Goal: Information Seeking & Learning: Find specific fact

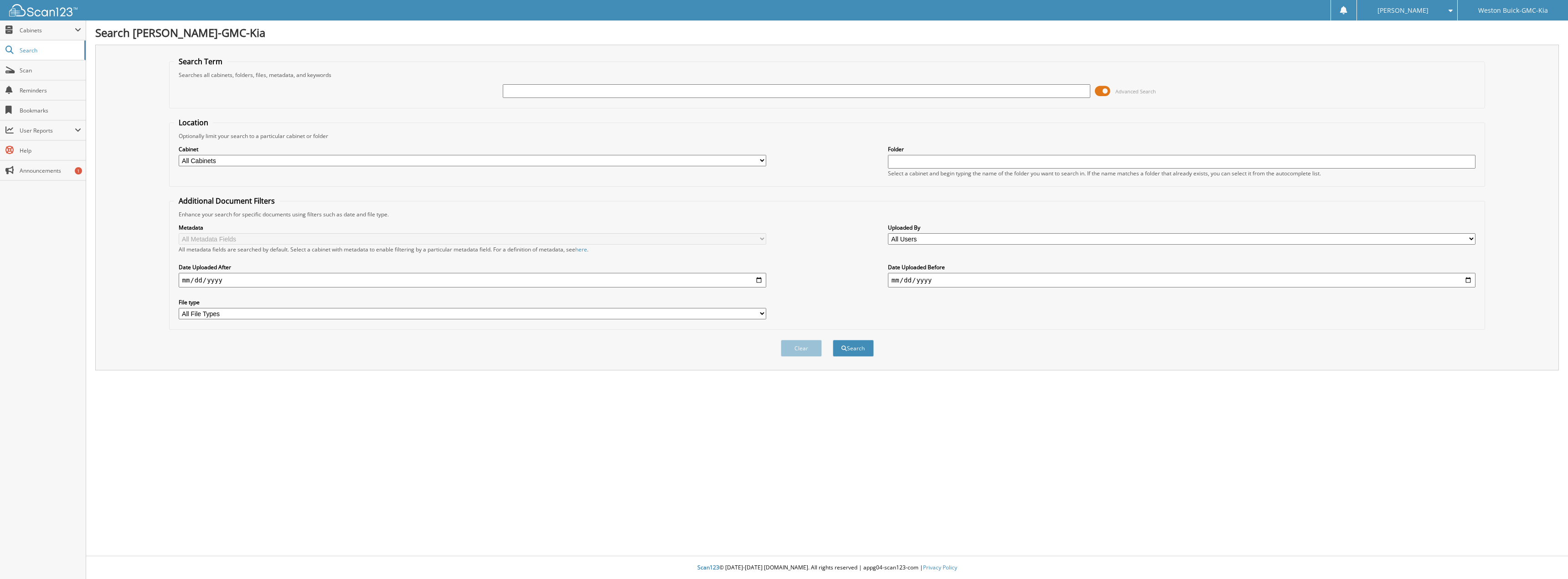
click at [1104, 91] on span at bounding box center [1102, 91] width 15 height 13
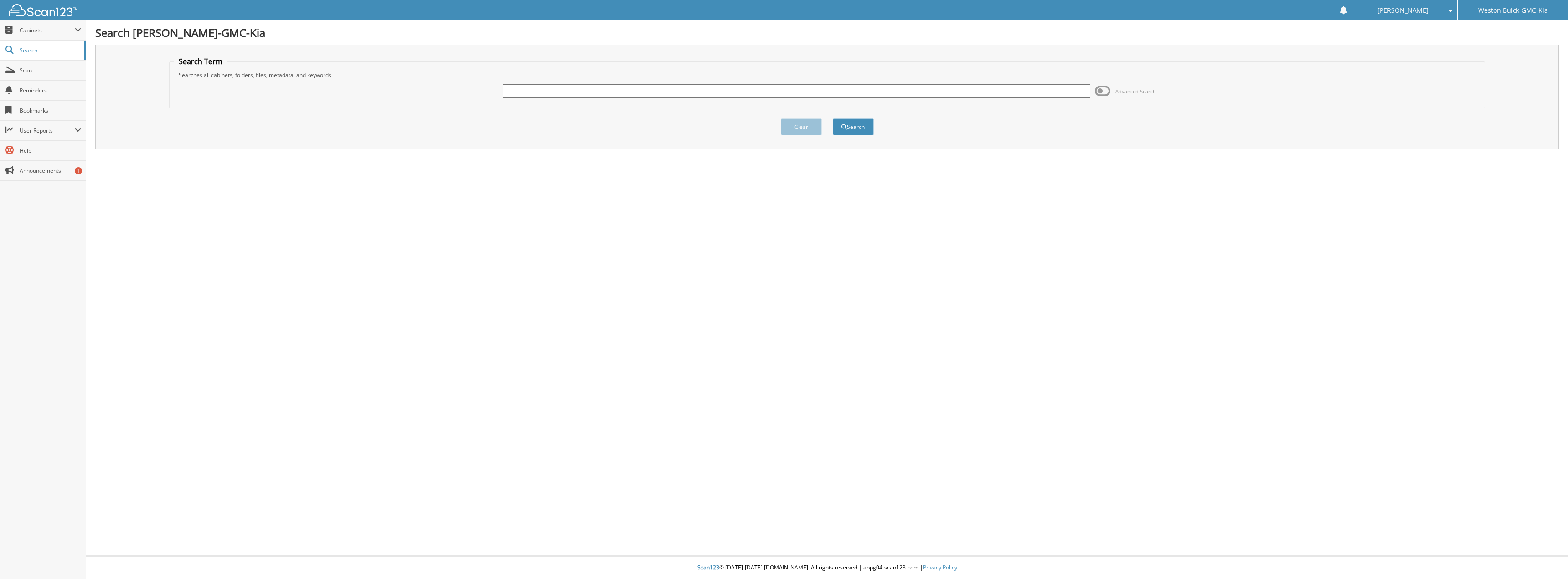
click at [979, 87] on input "text" at bounding box center [797, 91] width 588 height 13
type input "728752"
click at [833, 119] on button "Search" at bounding box center [853, 127] width 41 height 17
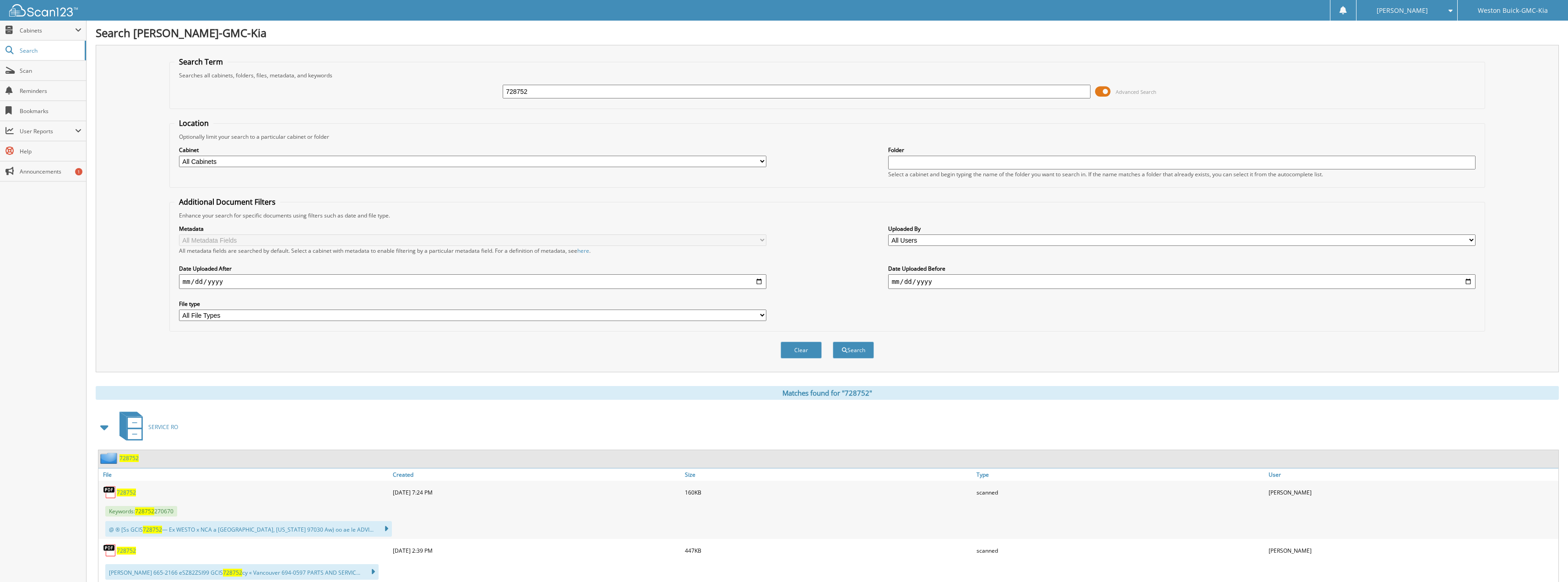
click at [1098, 94] on span at bounding box center [1102, 92] width 15 height 13
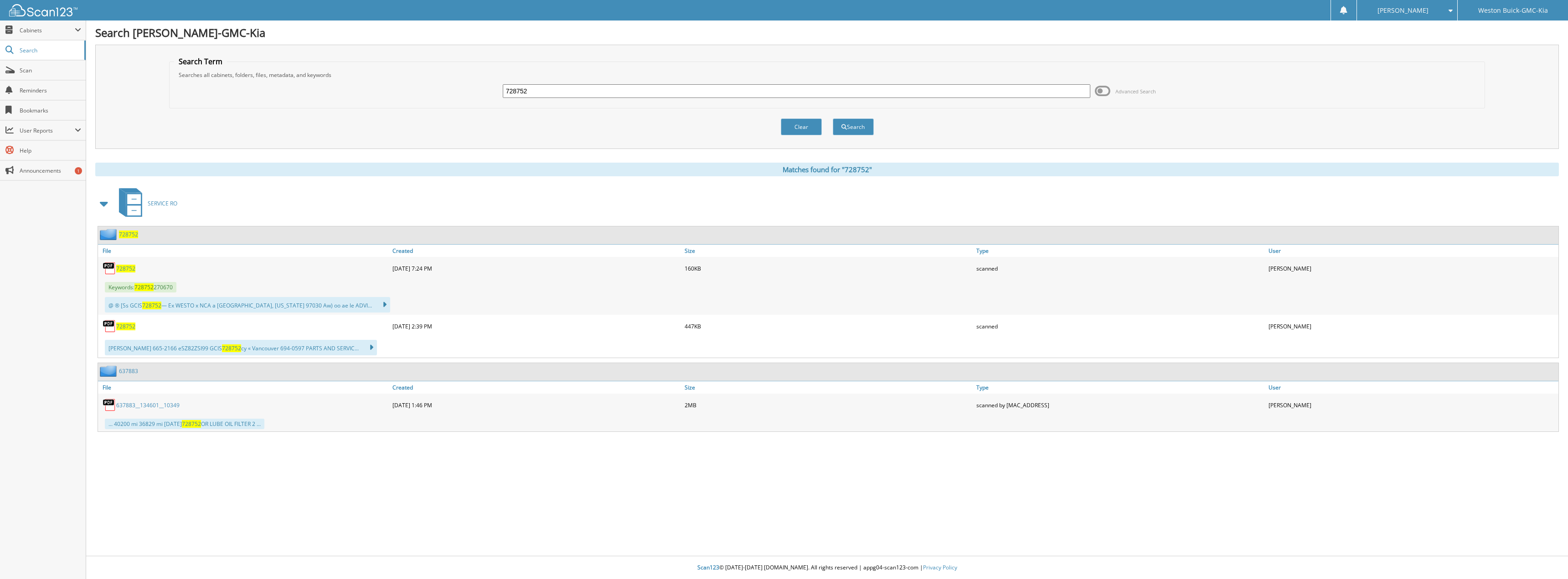
click at [123, 266] on span "728752" at bounding box center [125, 268] width 19 height 8
click at [573, 93] on input "728752" at bounding box center [797, 91] width 588 height 13
type input "728742"
click at [833, 119] on button "Search" at bounding box center [853, 127] width 41 height 17
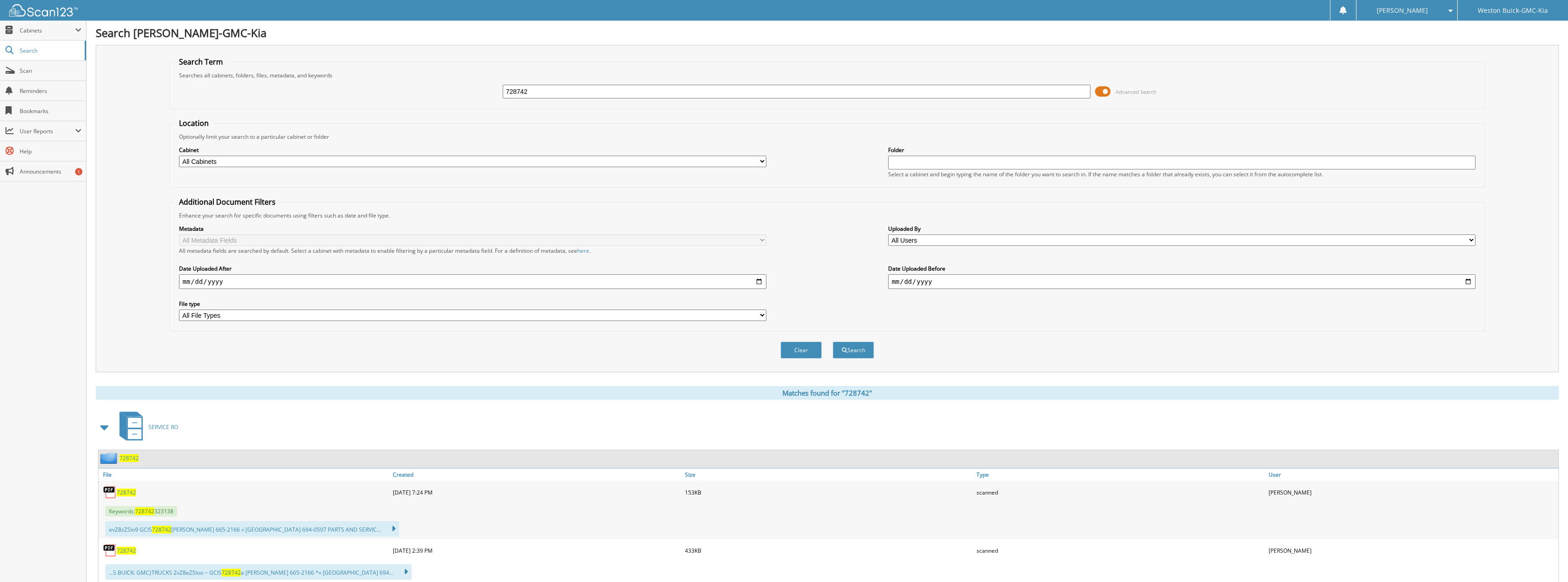
click at [1105, 88] on span at bounding box center [1102, 92] width 15 height 13
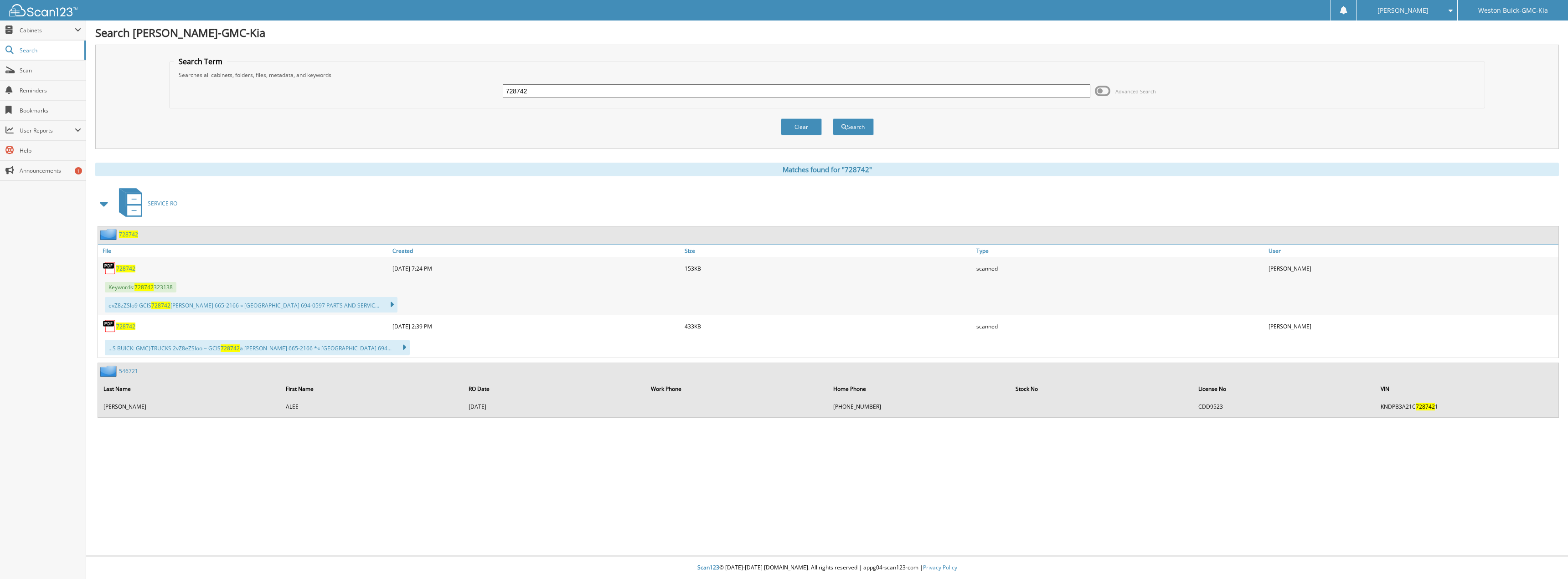
click at [126, 266] on span "728742" at bounding box center [125, 268] width 19 height 8
click at [560, 95] on input "728742" at bounding box center [797, 91] width 588 height 13
type input "728685"
click at [833, 119] on button "Search" at bounding box center [853, 127] width 41 height 17
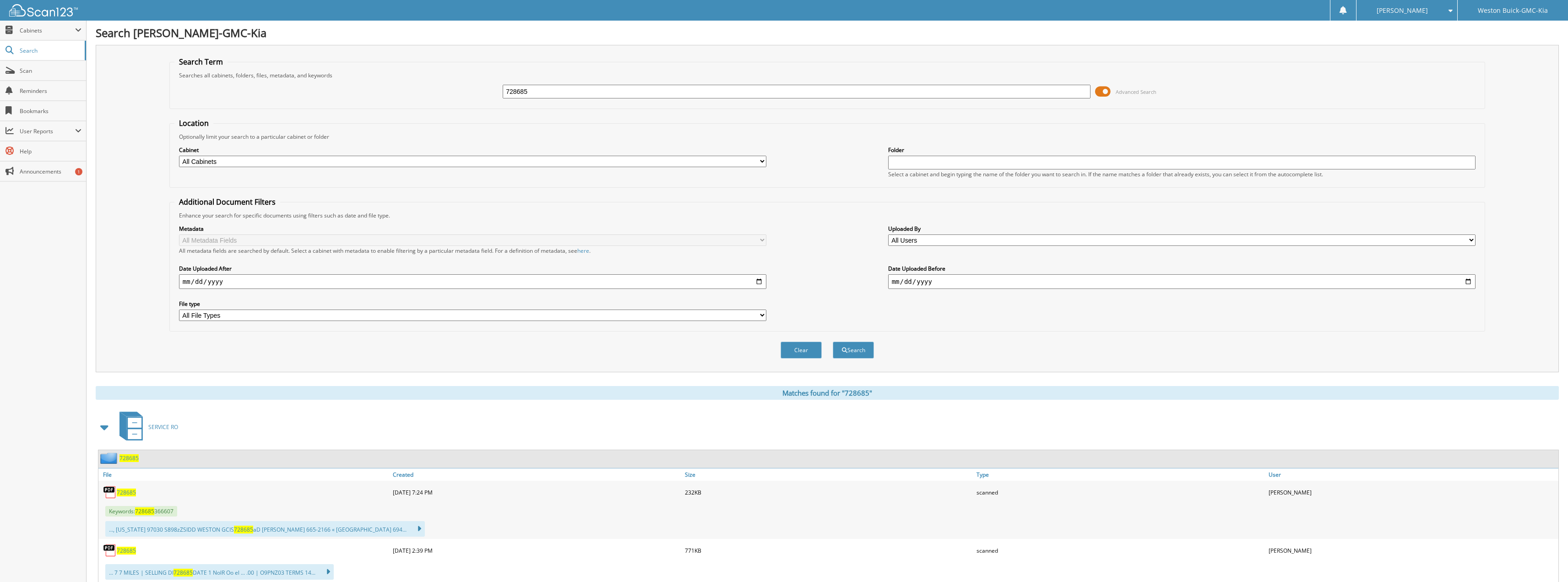
click at [1108, 87] on span at bounding box center [1102, 92] width 15 height 13
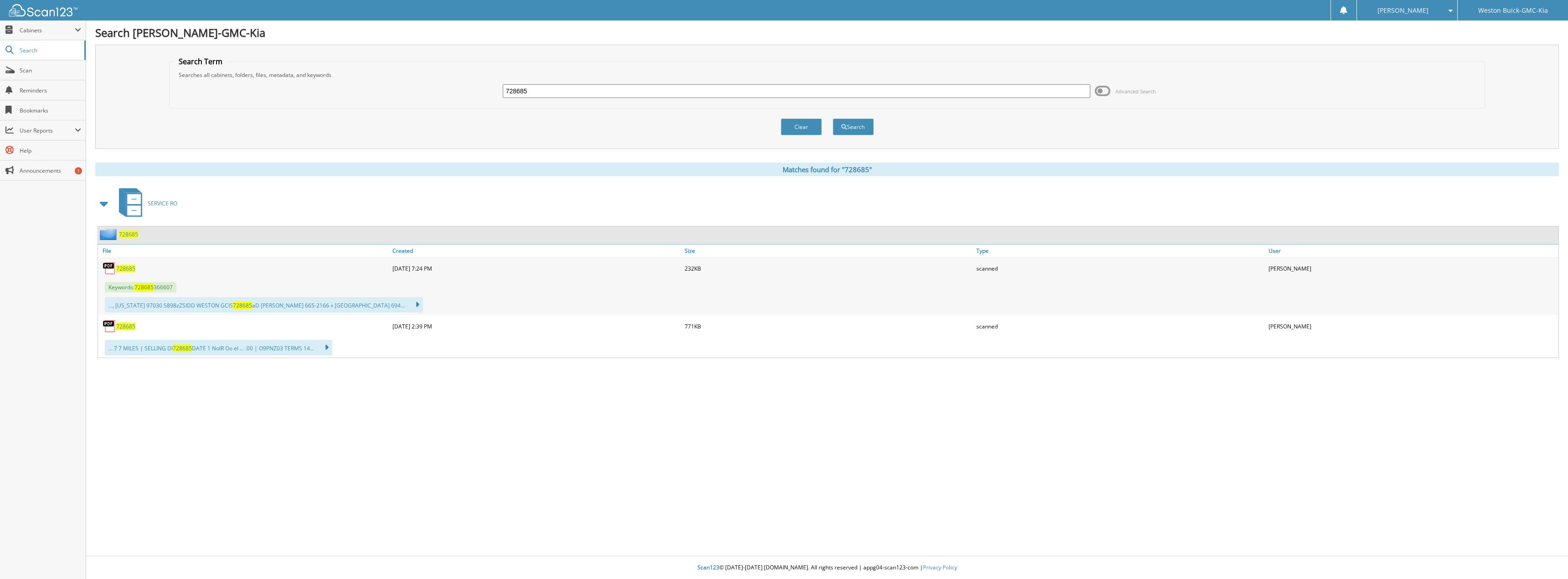
click at [1057, 86] on input "728685" at bounding box center [797, 91] width 588 height 13
click at [122, 269] on span "728685" at bounding box center [125, 268] width 19 height 8
drag, startPoint x: 552, startPoint y: 95, endPoint x: 397, endPoint y: 66, distance: 157.7
click at [398, 68] on fieldset "Search Term Searches all cabinets, folders, files, metadata, and keywords 72868…" at bounding box center [827, 82] width 1317 height 52
type input "728743"
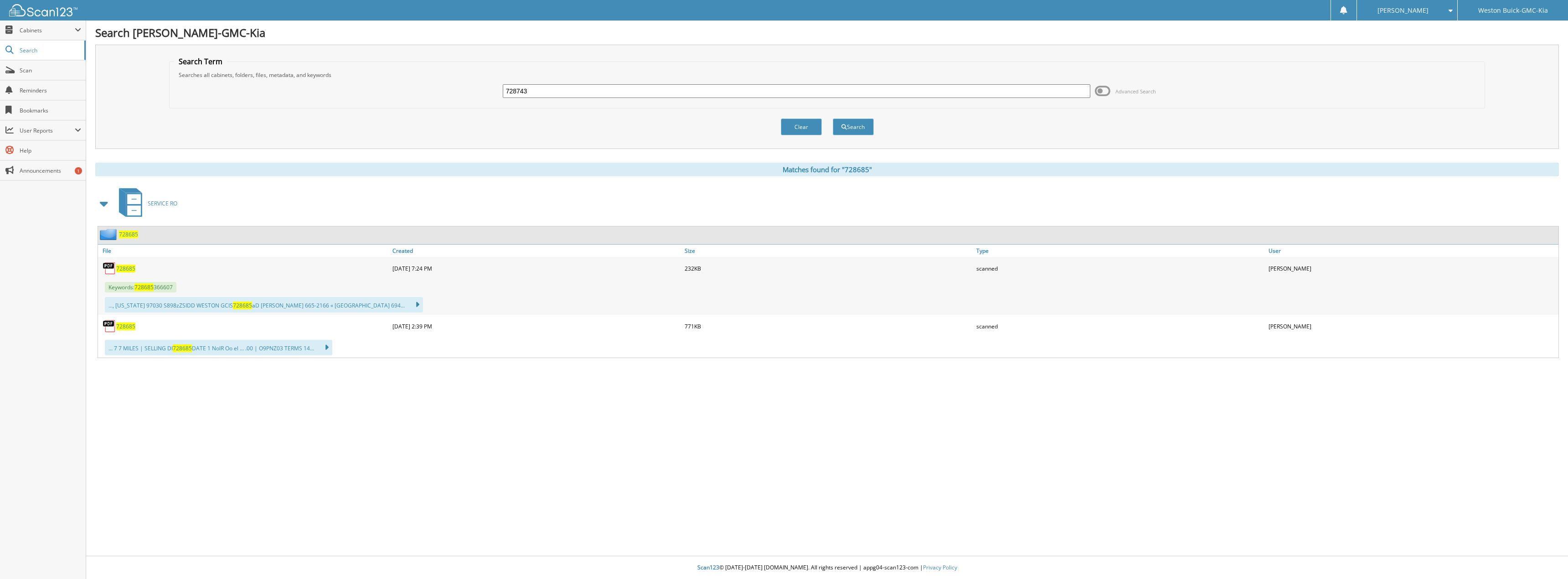
click at [833, 119] on button "Search" at bounding box center [853, 127] width 41 height 17
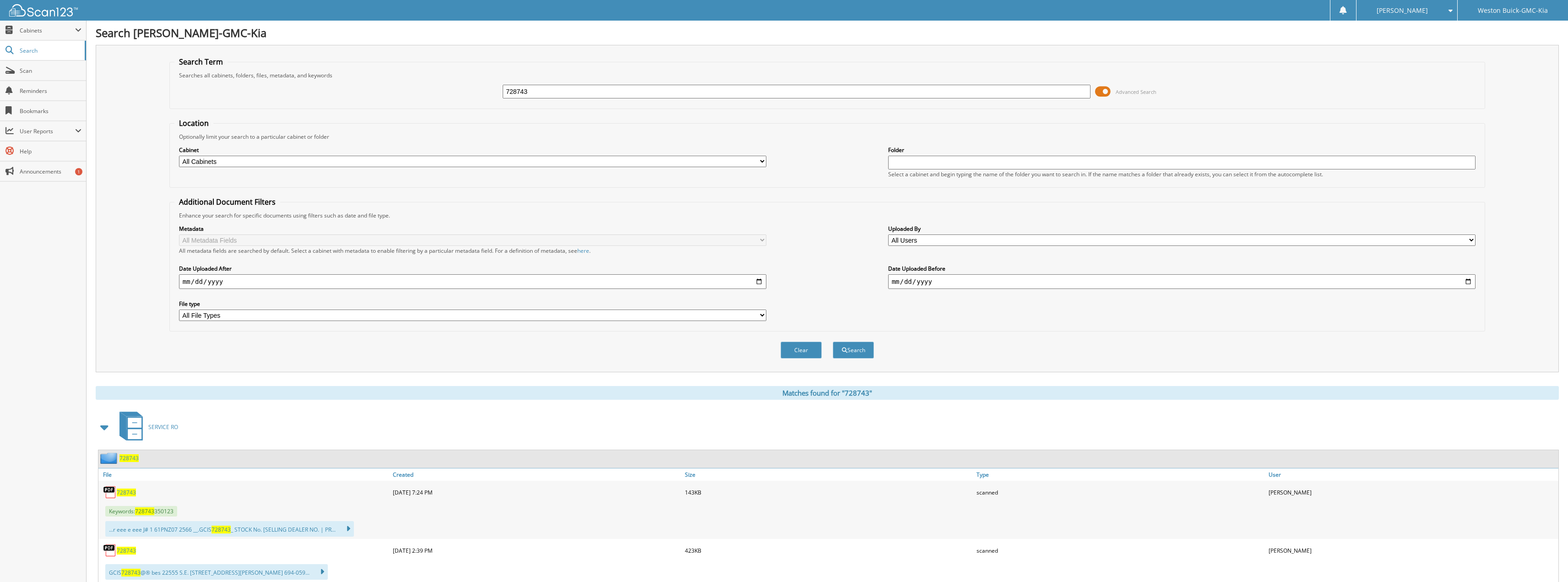
click at [1104, 87] on span at bounding box center [1102, 92] width 15 height 13
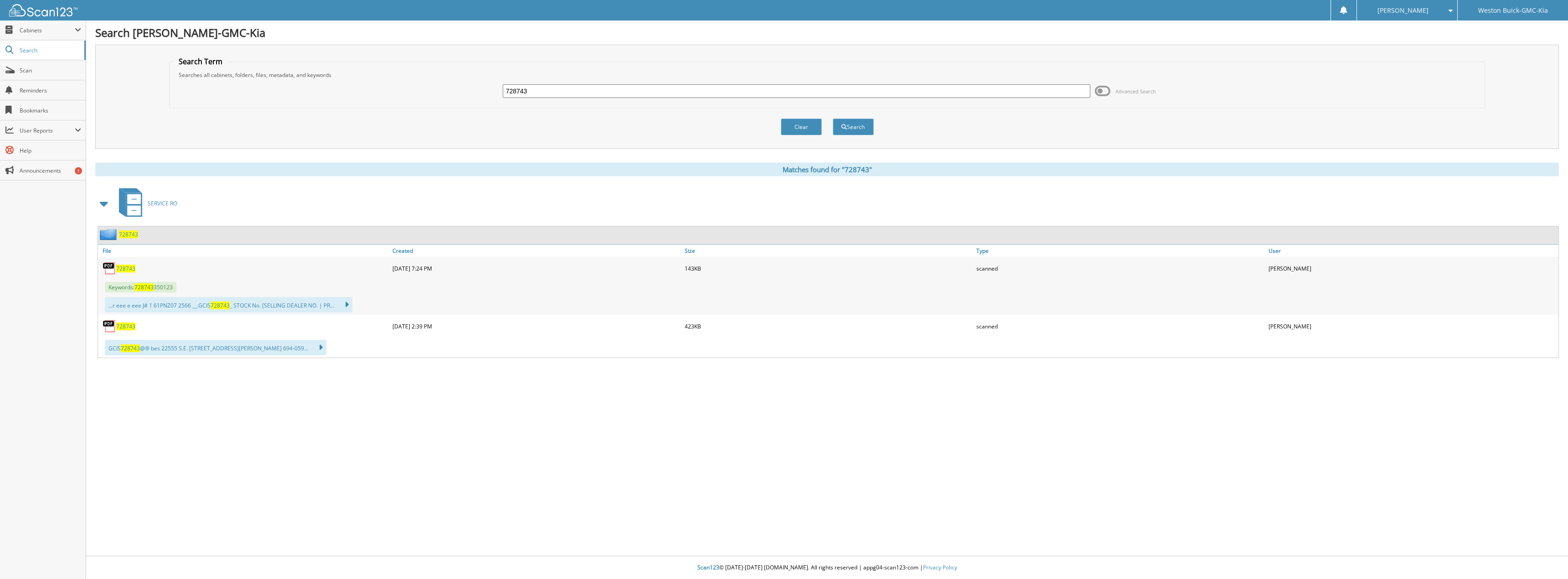
click at [130, 269] on span "728743" at bounding box center [125, 268] width 19 height 8
drag, startPoint x: 536, startPoint y: 90, endPoint x: 446, endPoint y: 77, distance: 90.9
click at [447, 77] on fieldset "Search Term Searches all cabinets, folders, files, metadata, and keywords 72874…" at bounding box center [827, 82] width 1317 height 52
type input "122462"
click at [833, 119] on button "Search" at bounding box center [853, 127] width 41 height 17
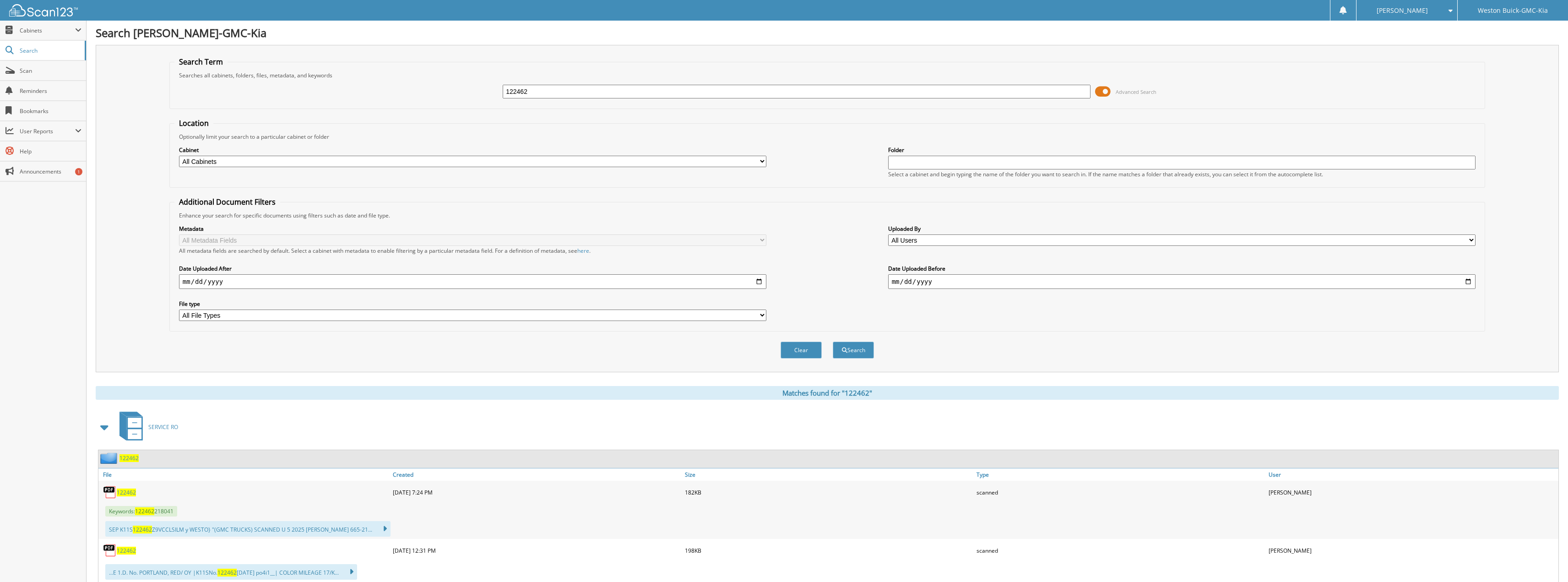
click at [1111, 94] on span at bounding box center [1102, 92] width 15 height 13
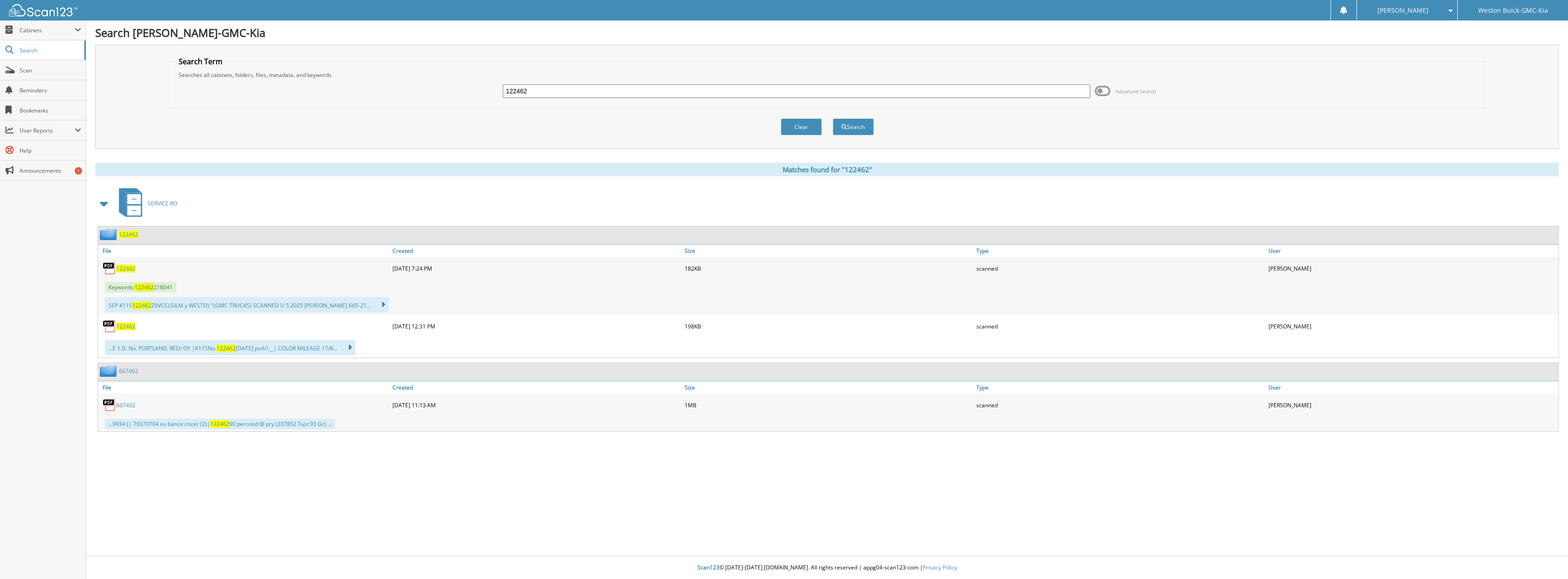
click at [122, 269] on span "122462" at bounding box center [125, 268] width 19 height 8
drag, startPoint x: 580, startPoint y: 91, endPoint x: 424, endPoint y: 97, distance: 156.1
click at [529, 90] on input "122462" at bounding box center [797, 91] width 588 height 13
type input "123346"
click at [833, 119] on button "Search" at bounding box center [853, 127] width 41 height 17
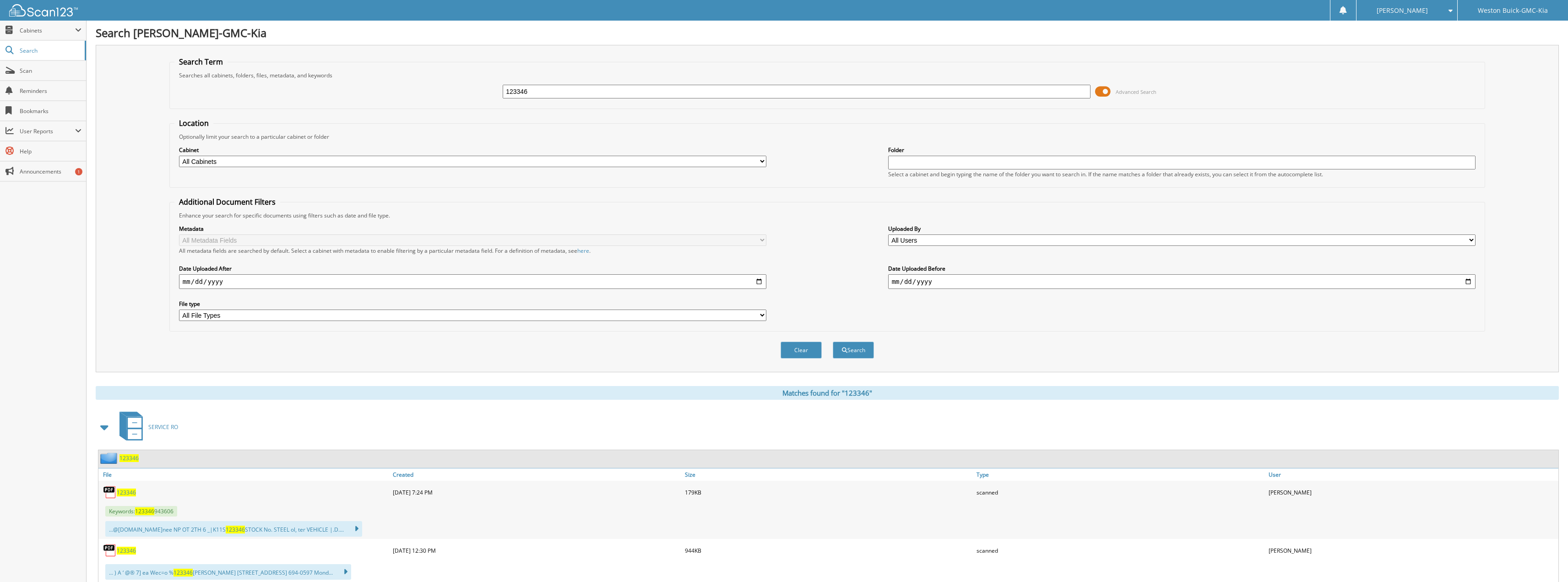
click at [123, 490] on span "123346" at bounding box center [126, 492] width 19 height 8
drag, startPoint x: 533, startPoint y: 92, endPoint x: 410, endPoint y: 95, distance: 123.0
click at [411, 95] on div "123346 Advanced Search" at bounding box center [827, 92] width 1306 height 24
type input "123258"
click at [833, 342] on button "Search" at bounding box center [853, 350] width 41 height 17
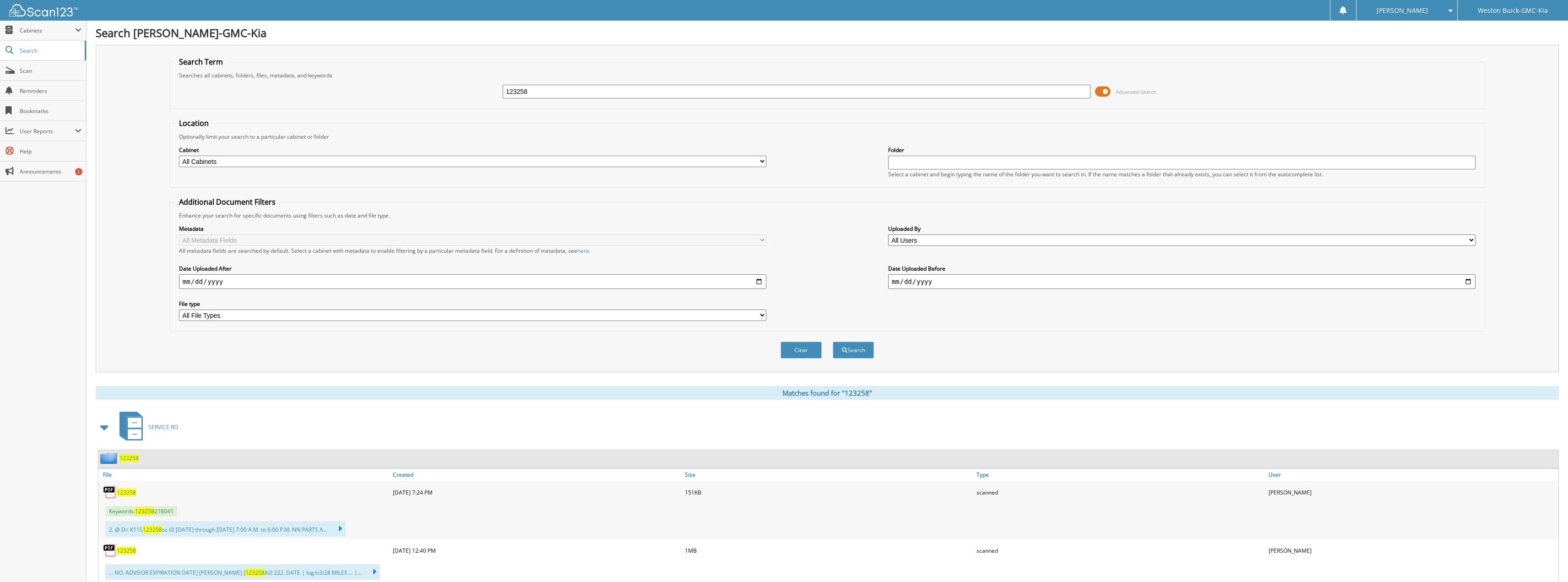
click at [119, 495] on span "123258" at bounding box center [126, 492] width 19 height 8
drag, startPoint x: 606, startPoint y: 90, endPoint x: 396, endPoint y: 76, distance: 210.5
click at [403, 76] on fieldset "Search Term Searches all cabinets, folders, files, metadata, and keywords 12325…" at bounding box center [827, 83] width 1316 height 52
type input "123246"
click at [833, 342] on button "Search" at bounding box center [853, 350] width 41 height 17
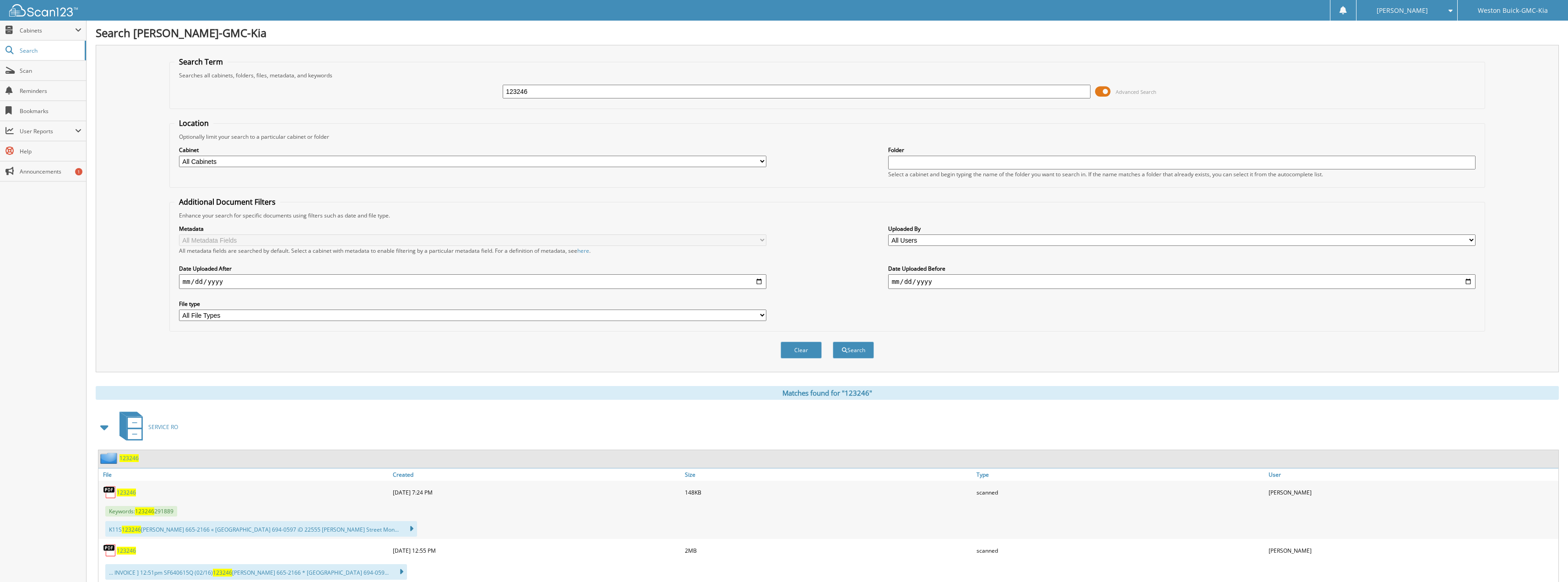
click at [127, 493] on span "123246" at bounding box center [126, 492] width 19 height 8
drag, startPoint x: 531, startPoint y: 92, endPoint x: 428, endPoint y: 61, distance: 107.6
click at [452, 66] on fieldset "Search Term Searches all cabinets, folders, files, metadata, and keywords 12324…" at bounding box center [827, 83] width 1316 height 52
click at [644, 91] on input "123246" at bounding box center [797, 92] width 588 height 13
type input "123048"
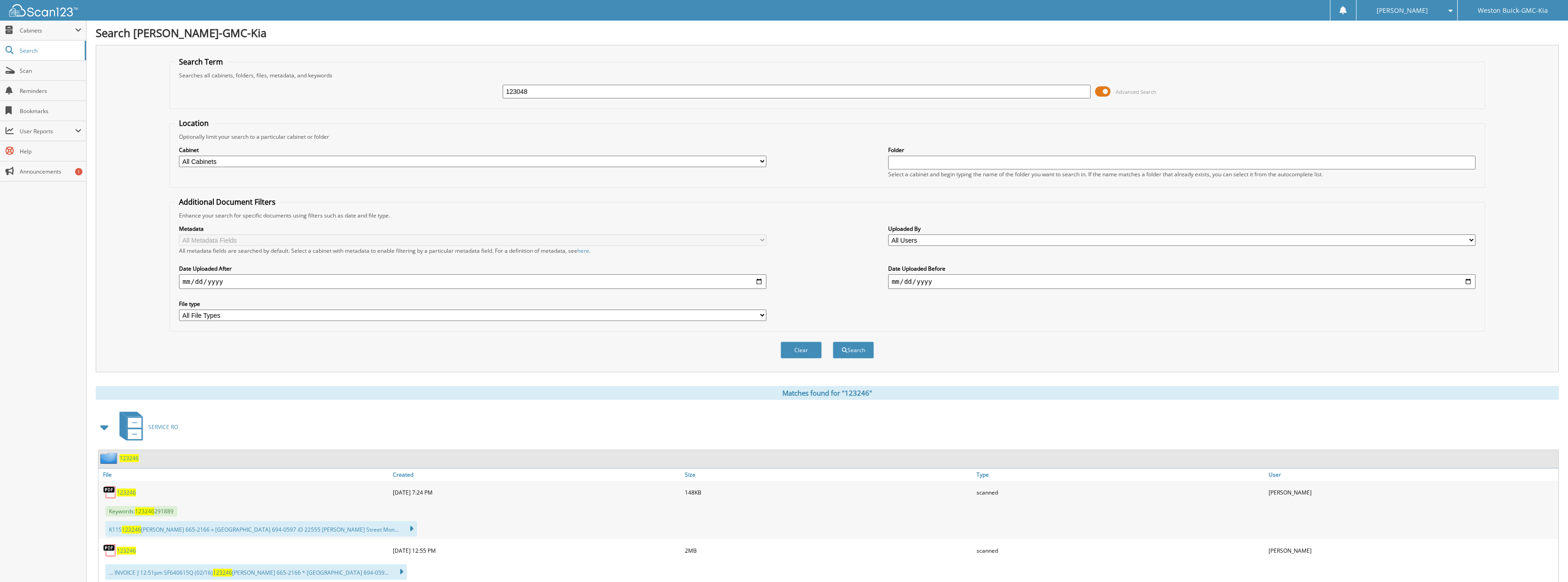
click at [833, 342] on button "Search" at bounding box center [853, 350] width 41 height 17
click at [120, 490] on span "123048" at bounding box center [126, 492] width 19 height 8
drag, startPoint x: 539, startPoint y: 94, endPoint x: 460, endPoint y: 70, distance: 82.6
click at [461, 70] on fieldset "Search Term Searches all cabinets, folders, files, metadata, and keywords 12304…" at bounding box center [827, 83] width 1316 height 52
type input "123333"
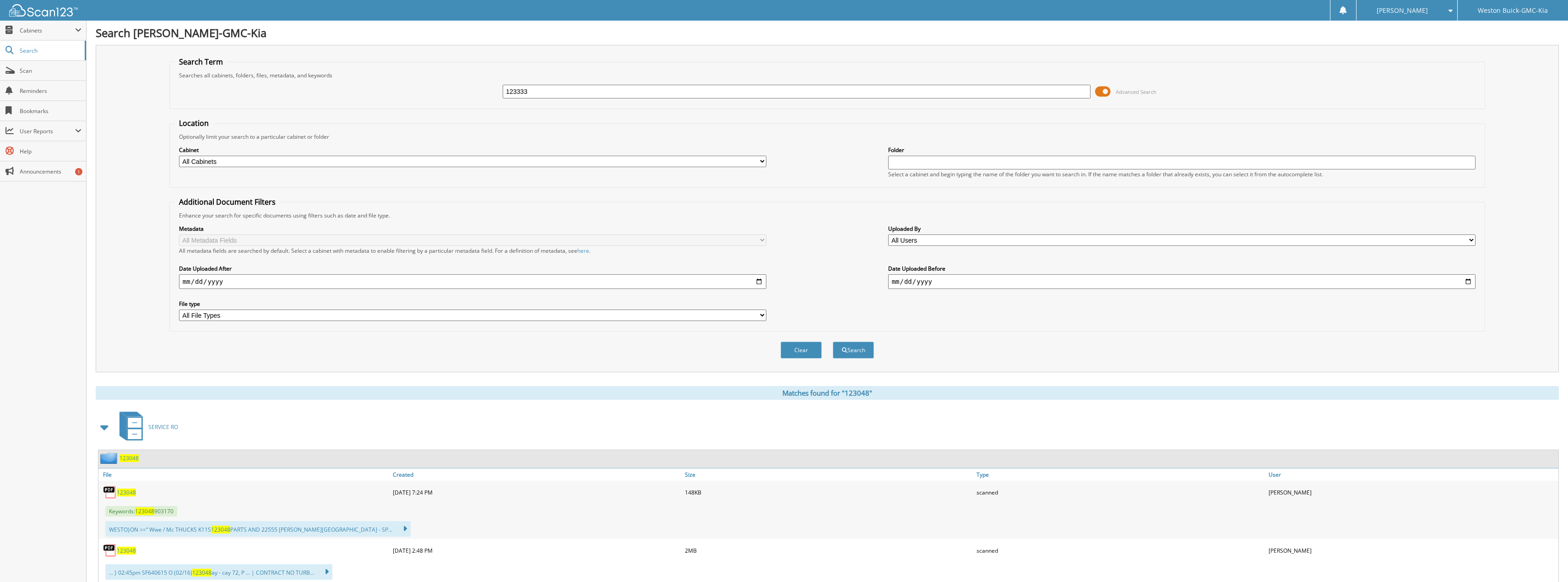
click at [833, 342] on button "Search" at bounding box center [853, 350] width 41 height 17
click at [122, 492] on span "123333" at bounding box center [126, 492] width 19 height 8
click at [551, 88] on input "123333" at bounding box center [797, 92] width 588 height 13
click at [553, 89] on input "123333" at bounding box center [797, 92] width 588 height 13
type input "123331"
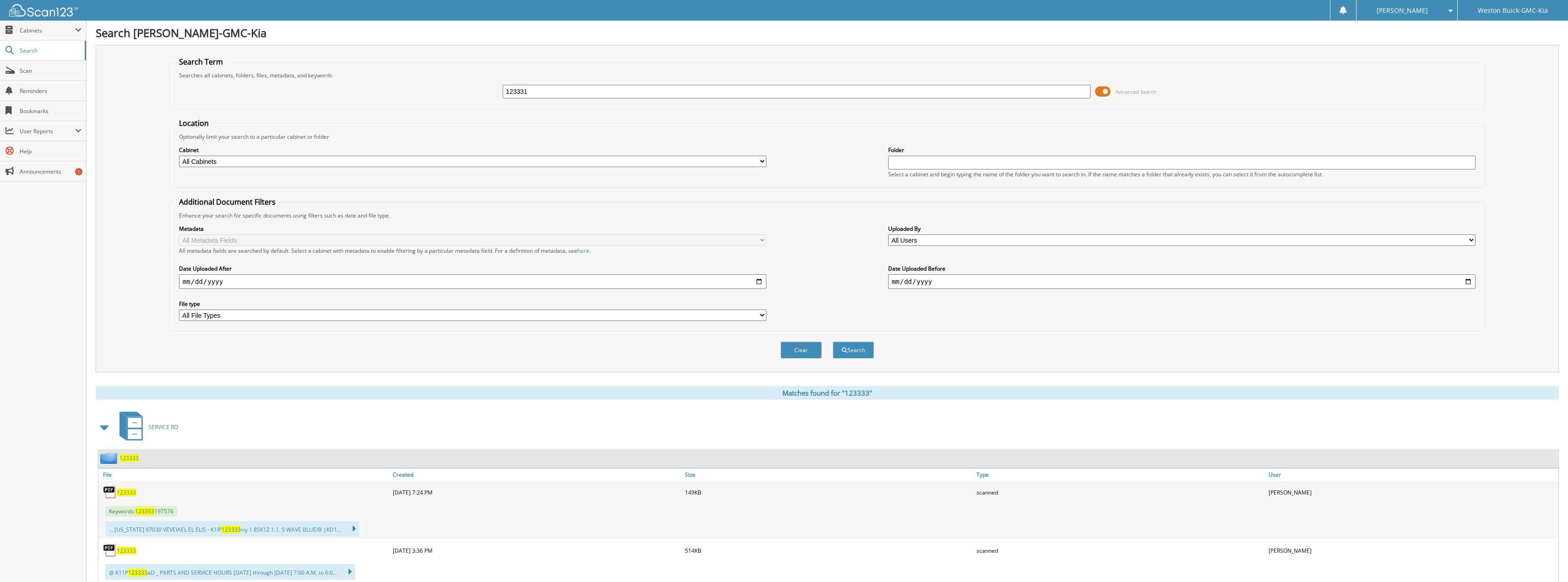
click at [833, 342] on button "Search" at bounding box center [853, 350] width 41 height 17
click at [121, 494] on span "123331" at bounding box center [126, 492] width 19 height 8
drag, startPoint x: 578, startPoint y: 86, endPoint x: 372, endPoint y: 85, distance: 206.0
click at [373, 85] on div "123331 Advanced Search" at bounding box center [827, 92] width 1306 height 24
type input "123326"
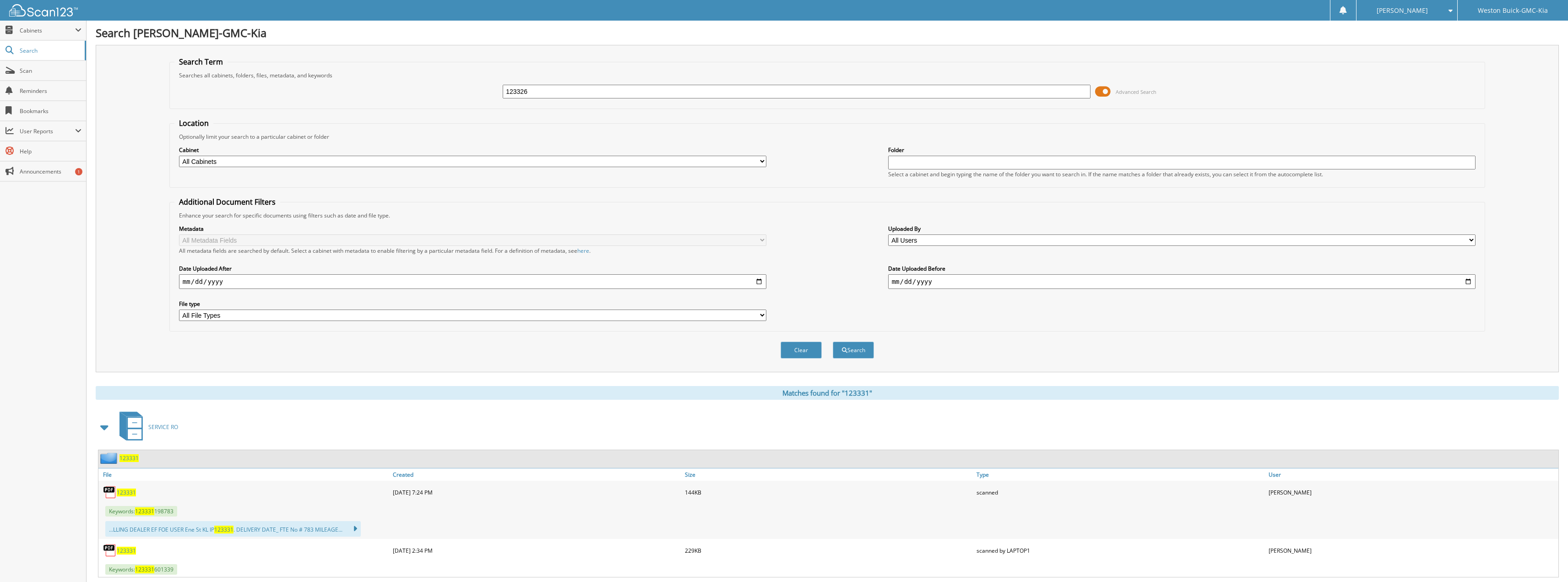
click at [833, 342] on button "Search" at bounding box center [853, 350] width 41 height 17
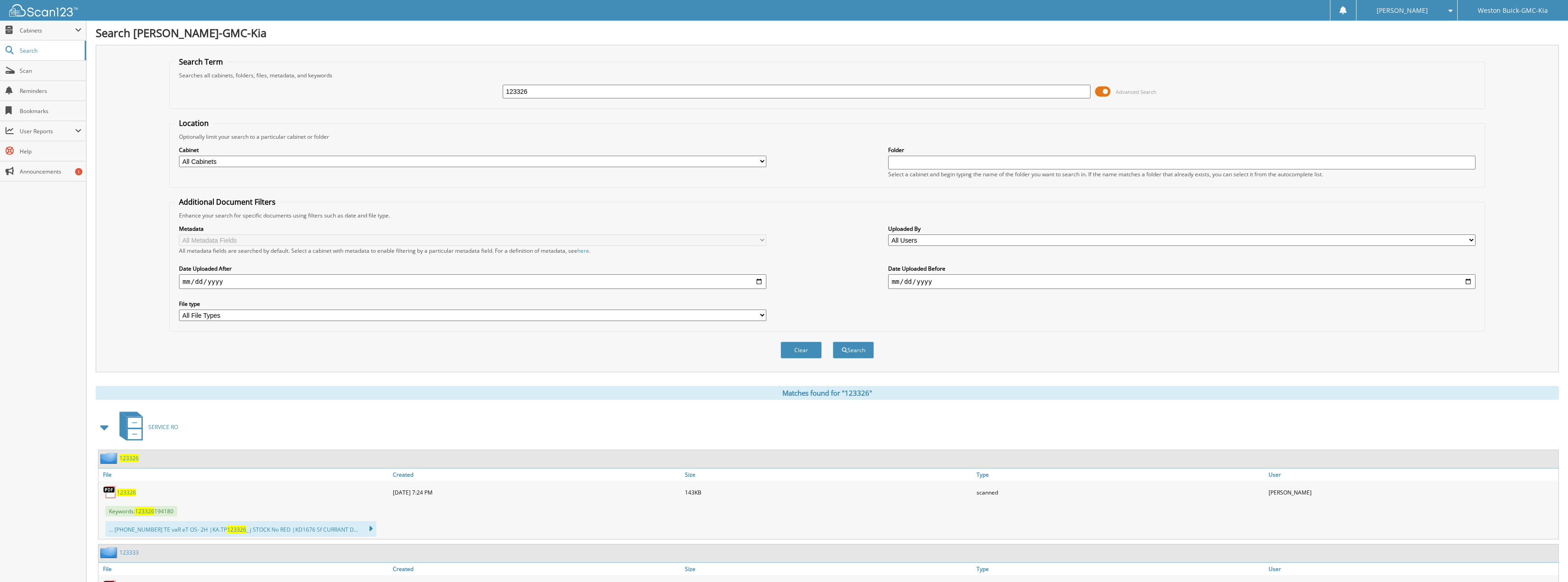
click at [128, 492] on span "123326" at bounding box center [126, 492] width 19 height 8
drag, startPoint x: 552, startPoint y: 92, endPoint x: 422, endPoint y: 67, distance: 132.4
click at [424, 67] on fieldset "Search Term Searches all cabinets, folders, files, metadata, and keywords 12332…" at bounding box center [827, 83] width 1316 height 52
type input "123345"
click at [833, 342] on button "Search" at bounding box center [853, 350] width 41 height 17
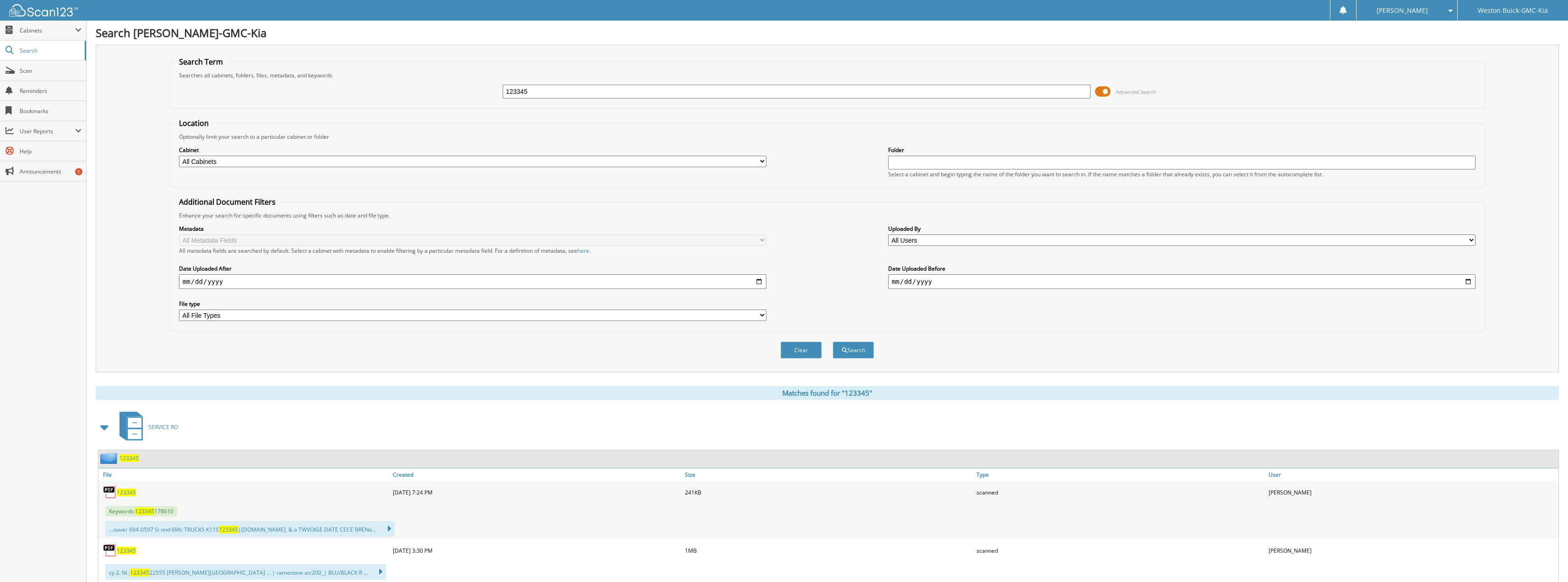
click at [128, 489] on span "123345" at bounding box center [126, 492] width 19 height 8
drag, startPoint x: 555, startPoint y: 90, endPoint x: 296, endPoint y: 101, distance: 259.2
click at [298, 100] on div "123345 Advanced Search" at bounding box center [827, 92] width 1306 height 24
type input "123355"
click at [833, 342] on button "Search" at bounding box center [853, 350] width 41 height 17
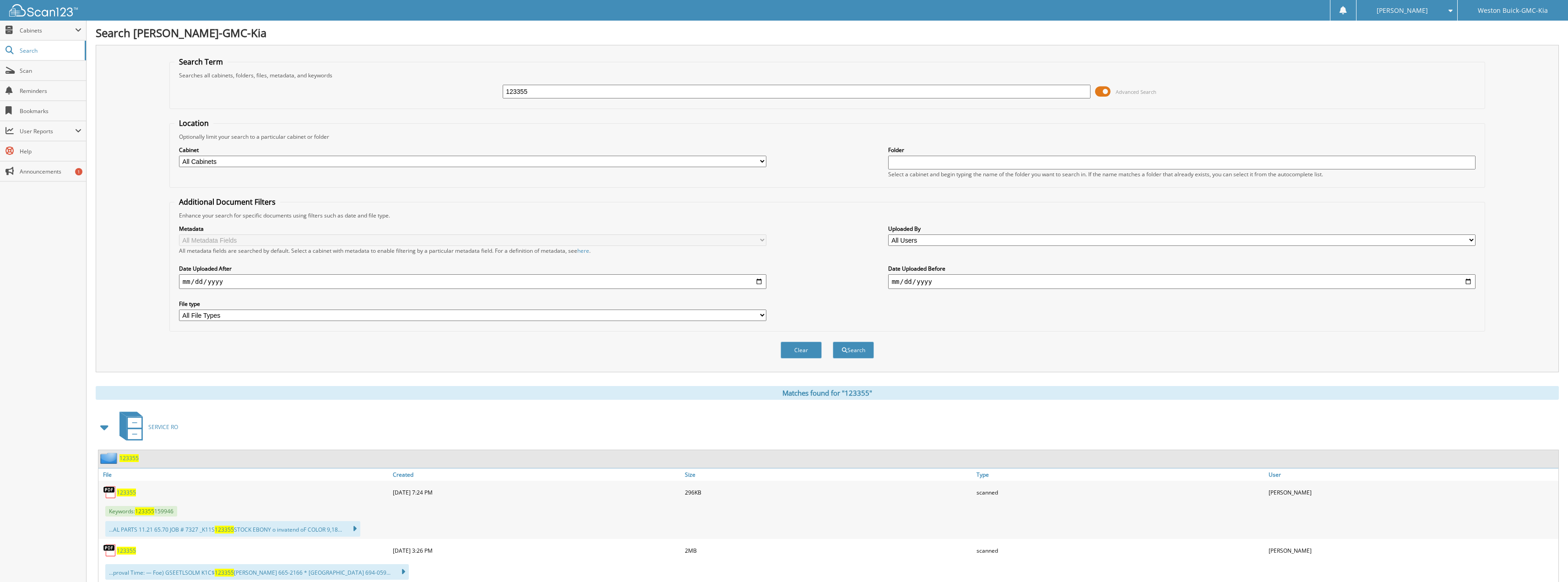
click at [124, 493] on span "123355" at bounding box center [126, 492] width 19 height 8
drag, startPoint x: 606, startPoint y: 96, endPoint x: 401, endPoint y: 103, distance: 205.1
click at [402, 103] on div "123355 Advanced Search" at bounding box center [827, 92] width 1306 height 24
type input "123247"
click at [833, 342] on button "Search" at bounding box center [853, 350] width 41 height 17
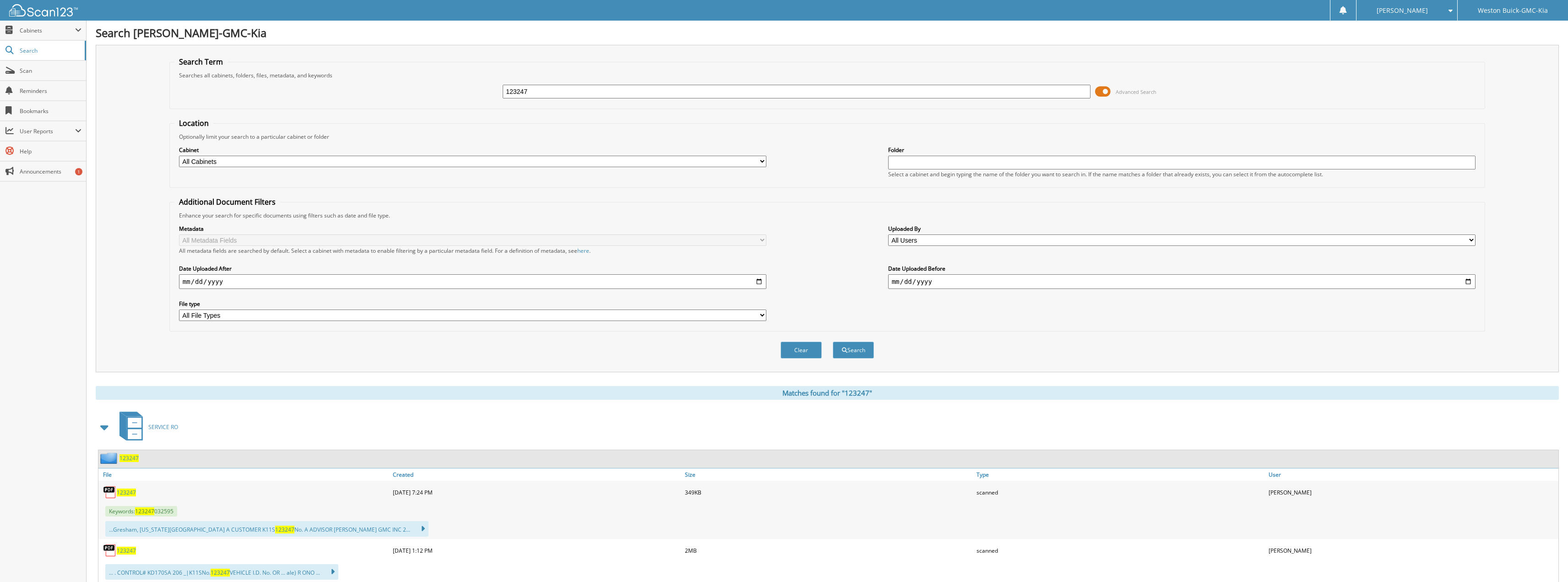
click at [128, 495] on span "123247" at bounding box center [126, 492] width 19 height 8
click at [130, 491] on span "123247" at bounding box center [126, 492] width 19 height 8
click at [555, 92] on input "123247" at bounding box center [797, 92] width 588 height 13
type input "123347"
click at [833, 342] on button "Search" at bounding box center [853, 350] width 41 height 17
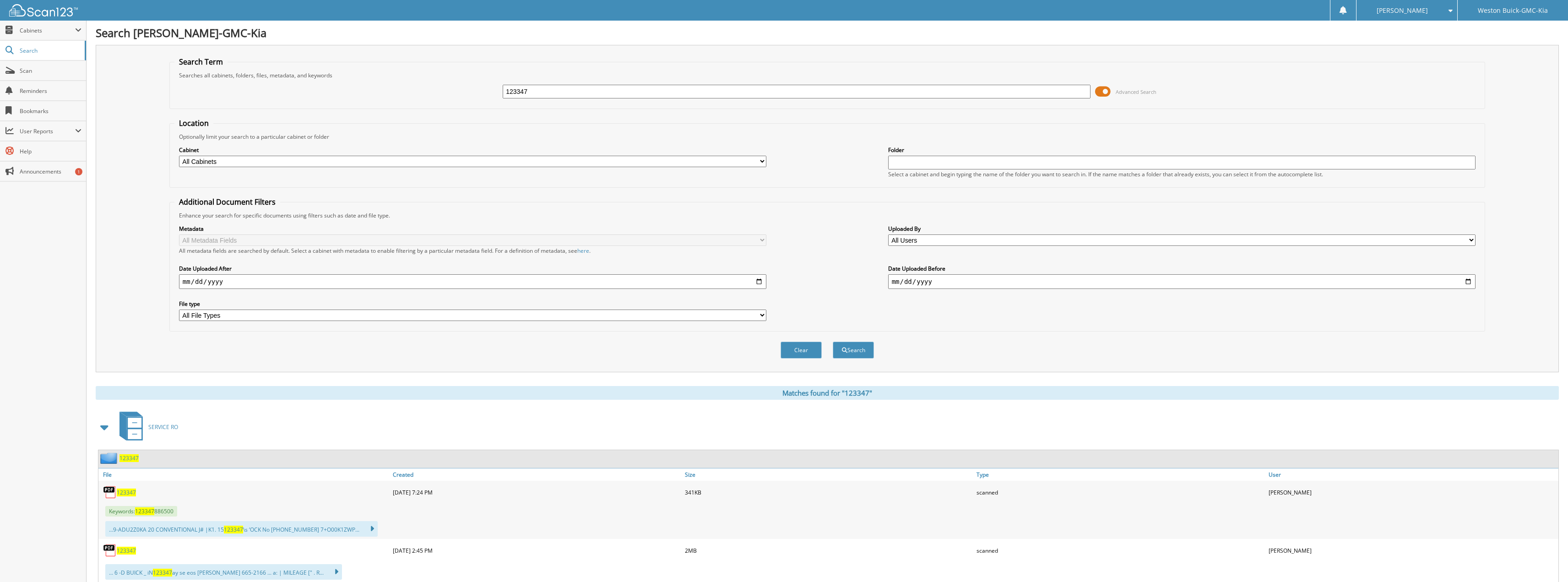
click at [126, 492] on span "123347" at bounding box center [126, 492] width 19 height 8
drag, startPoint x: 532, startPoint y: 98, endPoint x: 419, endPoint y: 59, distance: 119.5
click at [419, 59] on fieldset "Search Term Searches all cabinets, folders, files, metadata, and keywords 12334…" at bounding box center [827, 83] width 1316 height 52
type input "123245"
click at [833, 342] on button "Search" at bounding box center [853, 350] width 41 height 17
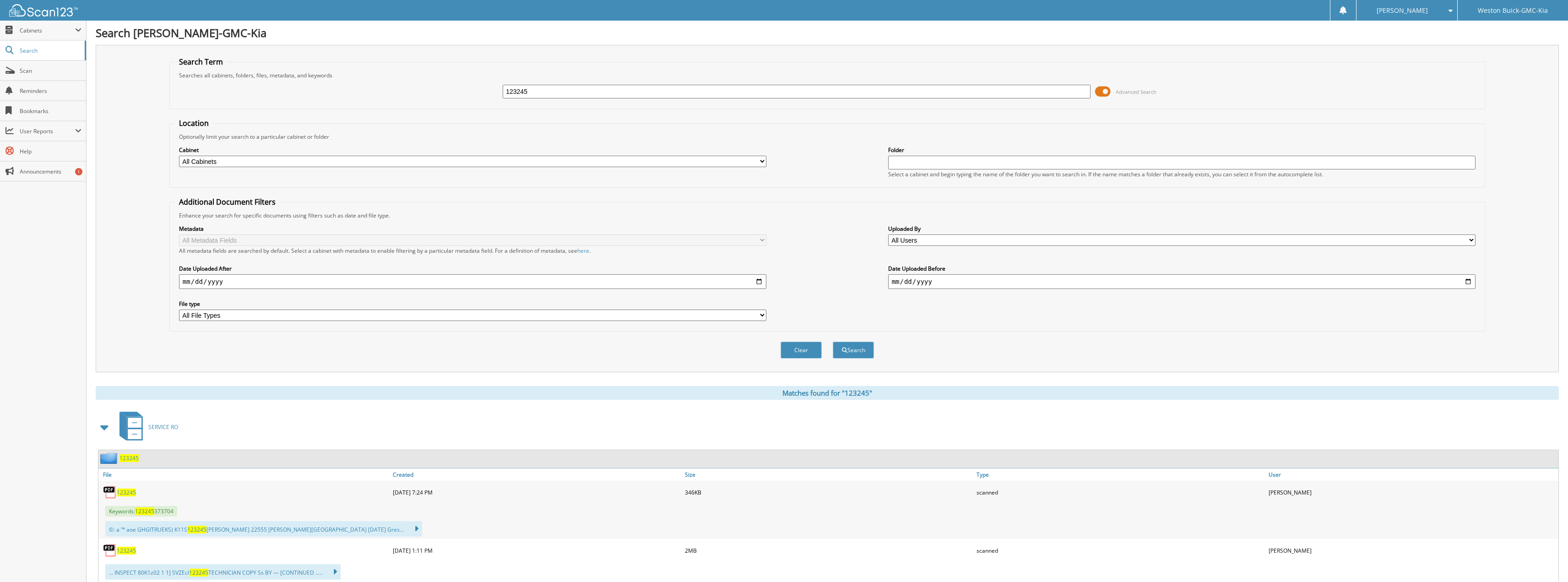
click at [130, 493] on span "123245" at bounding box center [126, 492] width 19 height 8
click at [578, 90] on input "123245" at bounding box center [797, 92] width 588 height 13
drag, startPoint x: 578, startPoint y: 90, endPoint x: 504, endPoint y: 83, distance: 74.3
click at [504, 72] on fieldset "Search Term Searches all cabinets, folders, files, metadata, and keywords 12324…" at bounding box center [827, 83] width 1316 height 52
type input "728712"
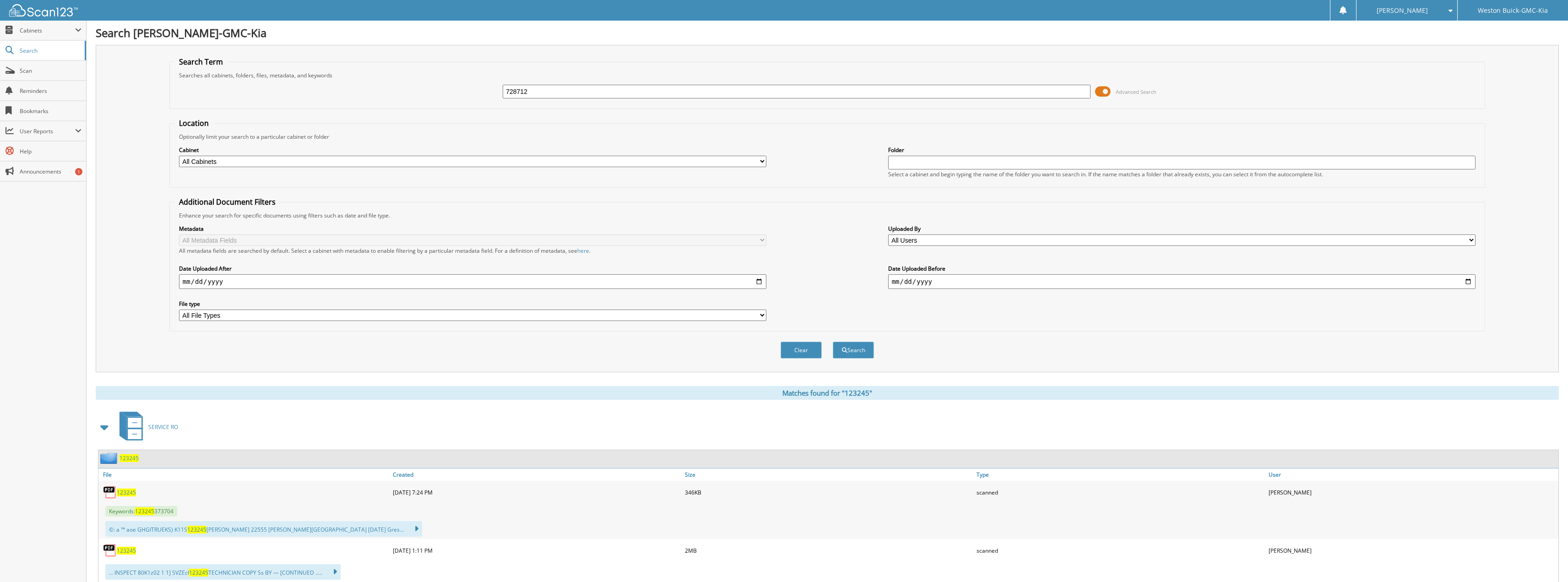
click at [833, 342] on button "Search" at bounding box center [853, 350] width 41 height 17
click at [119, 493] on span "728712" at bounding box center [126, 492] width 19 height 8
drag, startPoint x: 544, startPoint y: 92, endPoint x: 430, endPoint y: 89, distance: 114.0
click at [462, 94] on div "728712 Advanced Search" at bounding box center [827, 92] width 1306 height 24
type input "728634"
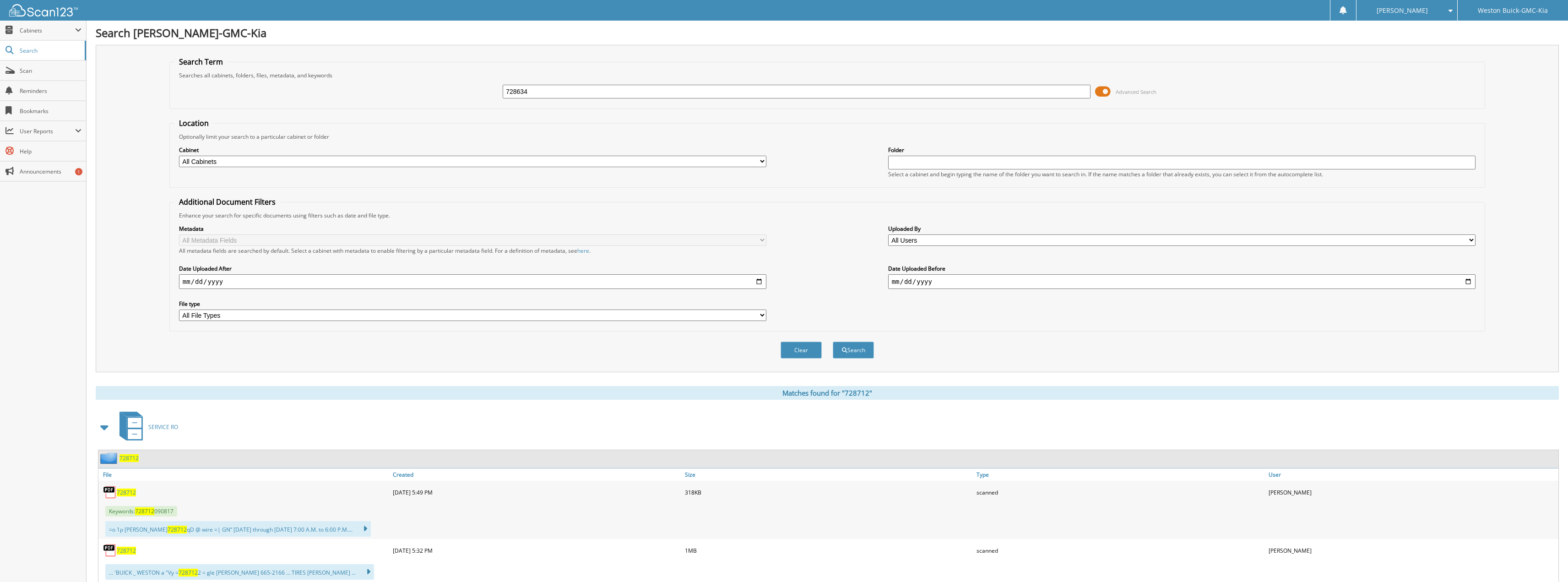
click at [833, 342] on button "Search" at bounding box center [853, 350] width 41 height 17
click at [134, 494] on span "728634" at bounding box center [126, 492] width 19 height 8
drag, startPoint x: 537, startPoint y: 87, endPoint x: 391, endPoint y: 72, distance: 146.8
click at [392, 72] on fieldset "Search Term Searches all cabinets, folders, files, metadata, and keywords 72863…" at bounding box center [827, 83] width 1316 height 52
type input "728671"
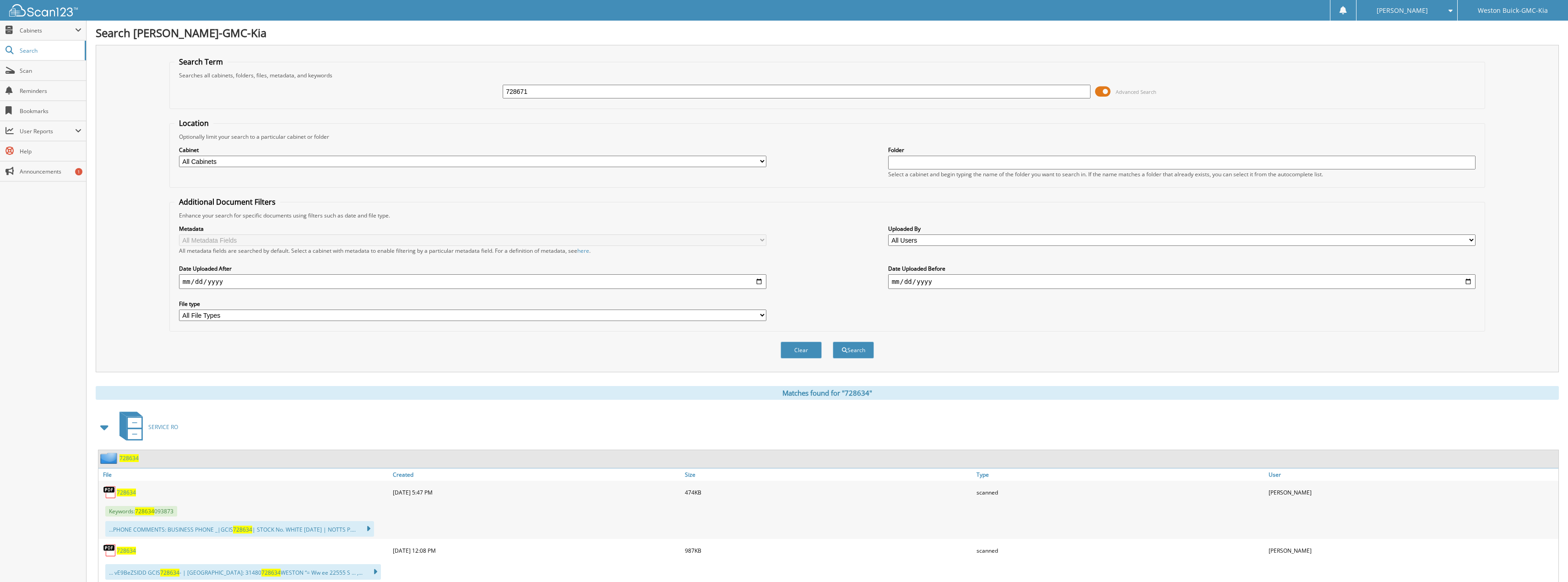
click at [833, 342] on button "Search" at bounding box center [853, 350] width 41 height 17
click at [128, 491] on span "728671" at bounding box center [126, 492] width 19 height 8
drag, startPoint x: 548, startPoint y: 89, endPoint x: 401, endPoint y: 92, distance: 147.0
click at [399, 87] on div "728671 Advanced Search" at bounding box center [827, 92] width 1306 height 24
type input "728666"
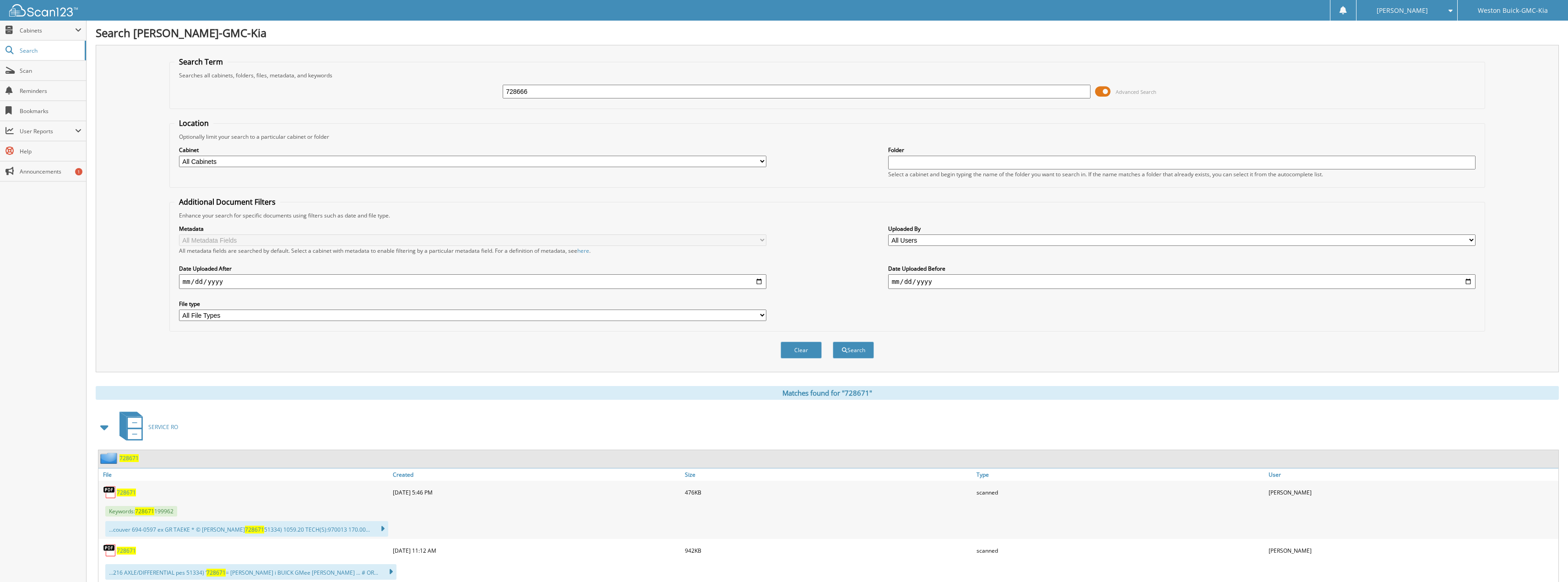
click at [833, 342] on button "Search" at bounding box center [853, 350] width 41 height 17
click at [130, 494] on span "728666" at bounding box center [126, 492] width 19 height 8
drag, startPoint x: 581, startPoint y: 94, endPoint x: 416, endPoint y: 94, distance: 165.0
click at [416, 94] on div "728666 Advanced Search" at bounding box center [827, 92] width 1306 height 24
type input "728726"
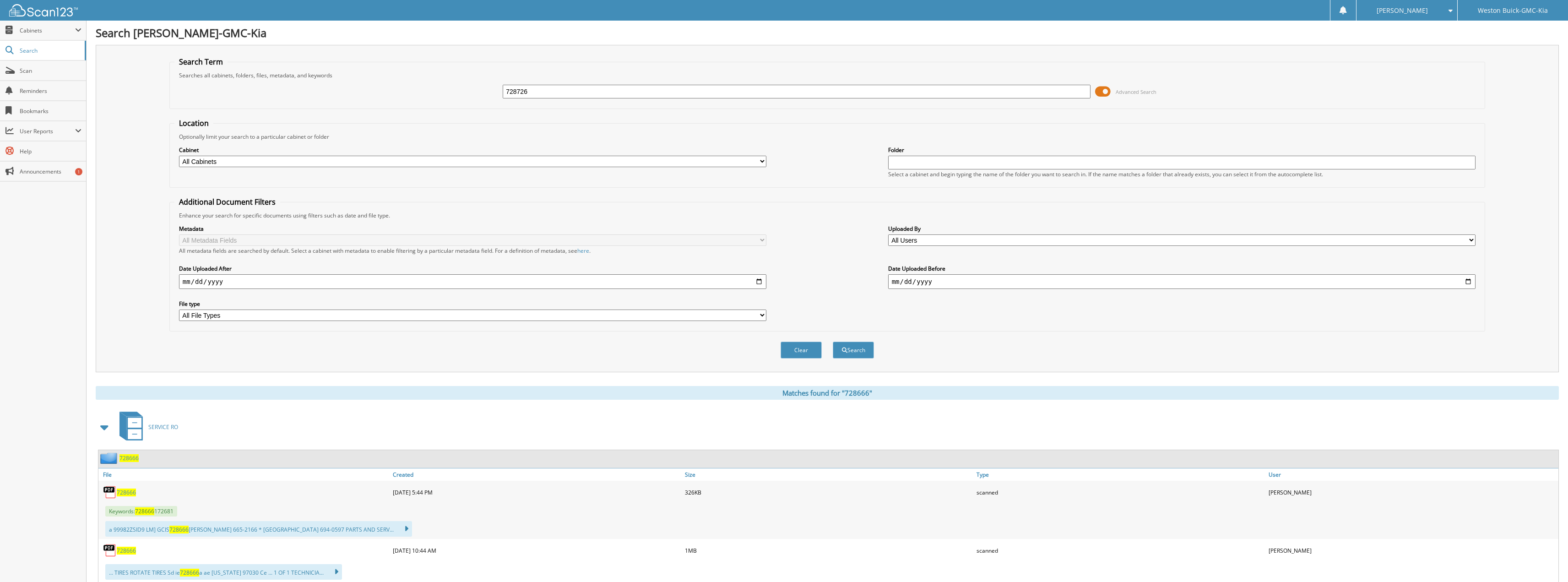
click at [833, 342] on button "Search" at bounding box center [853, 350] width 41 height 17
drag, startPoint x: 557, startPoint y: 92, endPoint x: 404, endPoint y: 72, distance: 154.3
click at [405, 73] on fieldset "Search Term Searches all cabinets, folders, files, metadata, and keywords 72872…" at bounding box center [827, 83] width 1316 height 52
type input "7288682"
click at [833, 342] on button "Search" at bounding box center [853, 350] width 41 height 17
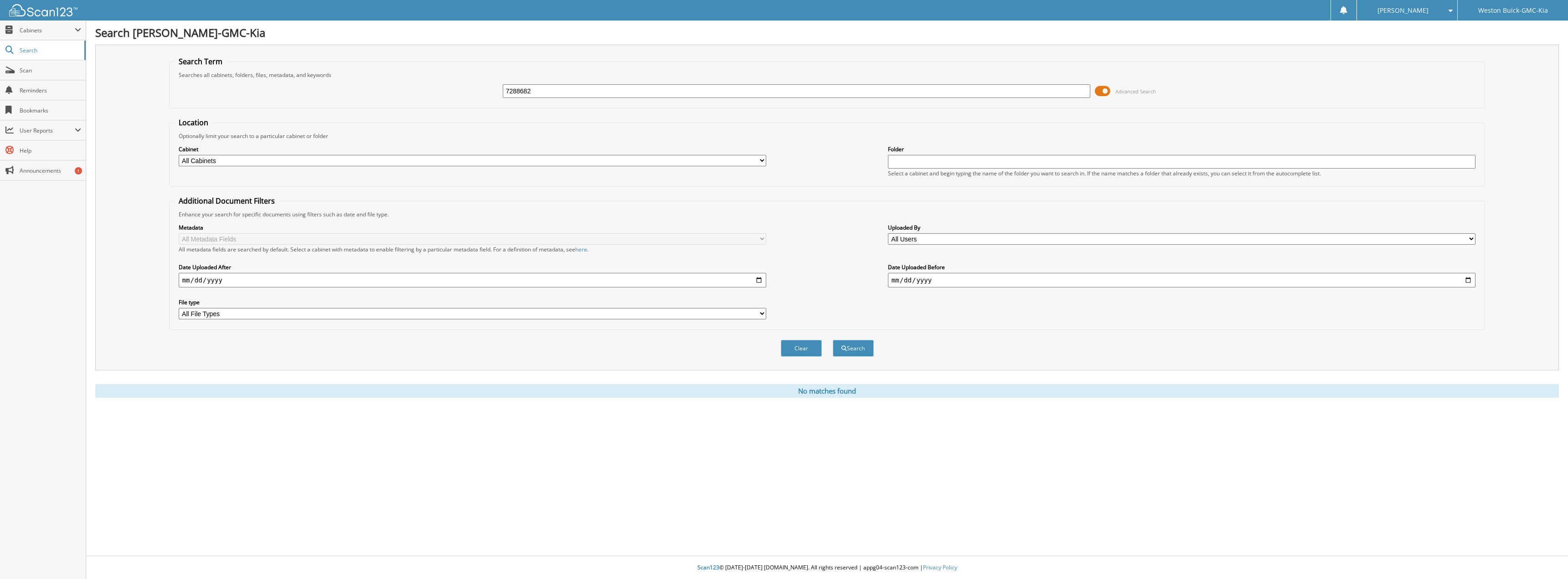
click at [517, 94] on input "7288682" at bounding box center [797, 91] width 588 height 13
type input "728682"
click at [833, 340] on button "Search" at bounding box center [853, 348] width 41 height 17
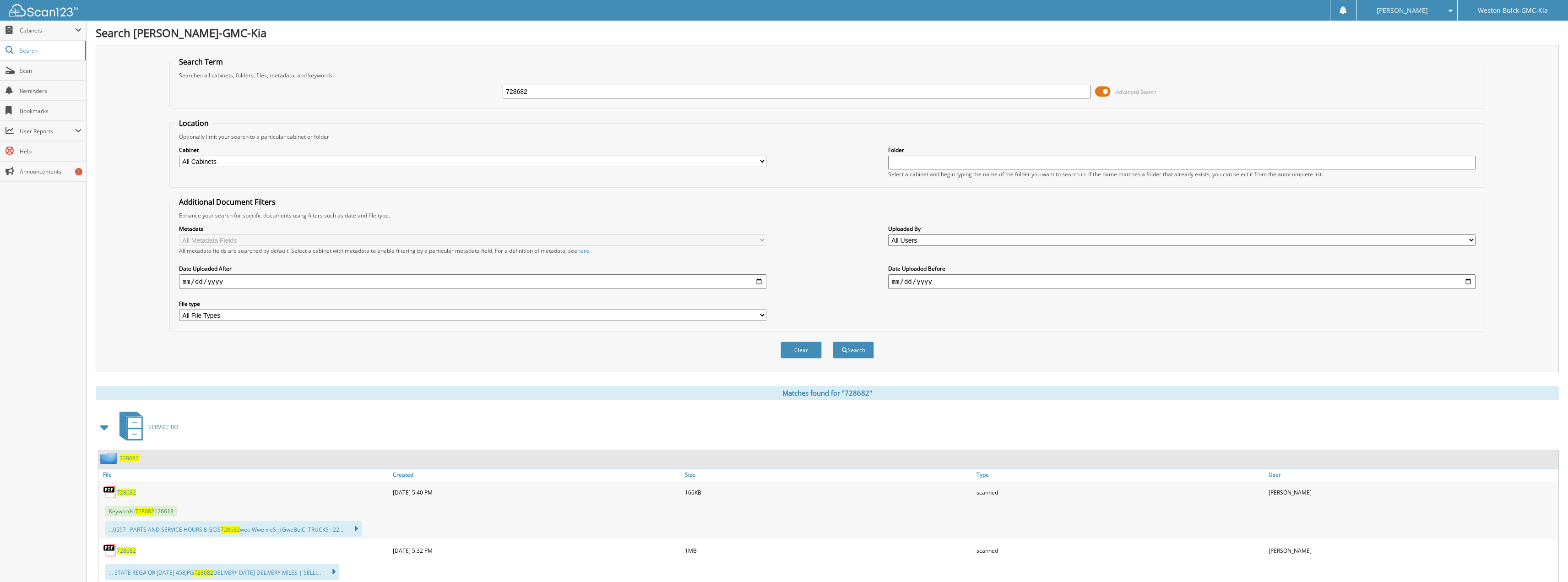
click at [121, 493] on span "728682" at bounding box center [126, 492] width 19 height 8
drag, startPoint x: 526, startPoint y: 94, endPoint x: 411, endPoint y: 76, distance: 116.4
click at [412, 76] on fieldset "Search Term Searches all cabinets, folders, files, metadata, and keywords 72868…" at bounding box center [827, 83] width 1316 height 52
type input "123299"
click at [833, 342] on button "Search" at bounding box center [853, 350] width 41 height 17
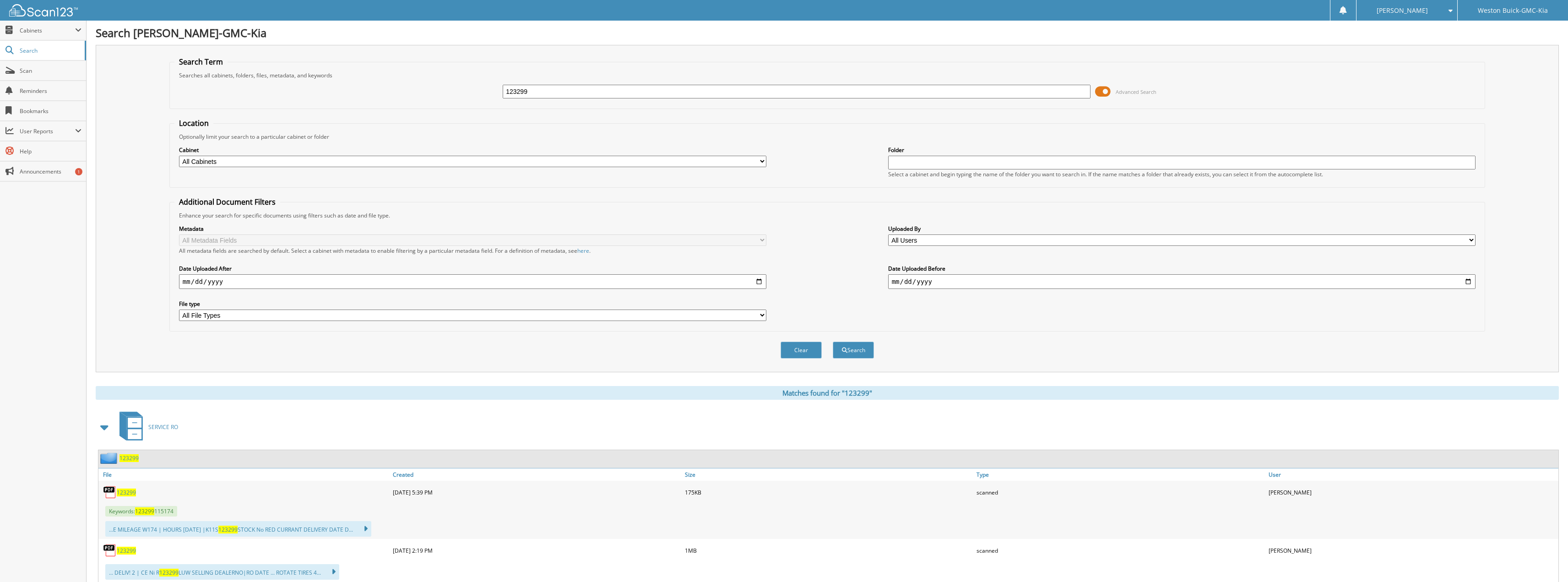
click at [120, 495] on span "123299" at bounding box center [126, 492] width 19 height 8
drag, startPoint x: 602, startPoint y: 95, endPoint x: 406, endPoint y: 35, distance: 205.0
click at [410, 35] on div "Search [PERSON_NAME]-GMC-Kia Search Term Searches all cabinets, folders, files,…" at bounding box center [827, 498] width 1481 height 995
type input "728727"
click at [833, 342] on button "Search" at bounding box center [853, 350] width 41 height 17
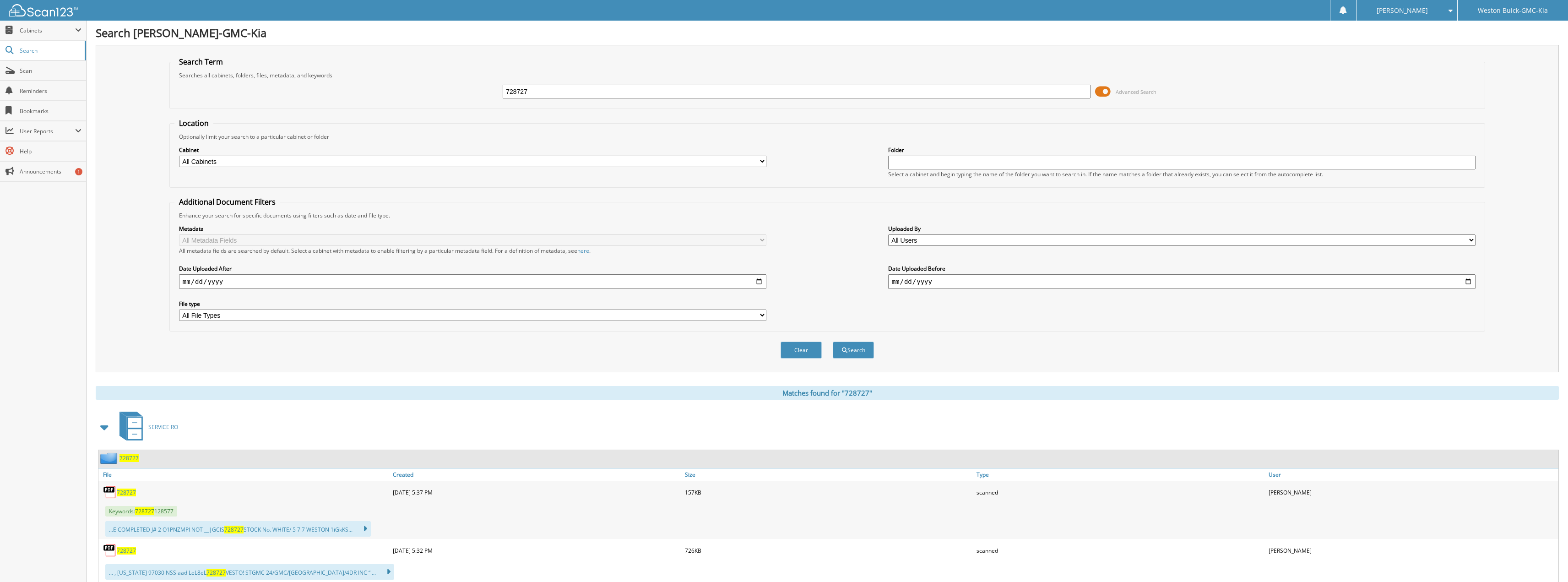
click at [132, 492] on span "728727" at bounding box center [126, 492] width 19 height 8
drag, startPoint x: 543, startPoint y: 95, endPoint x: 380, endPoint y: 61, distance: 166.5
click at [383, 62] on fieldset "Search Term Searches all cabinets, folders, files, metadata, and keywords 72872…" at bounding box center [827, 83] width 1316 height 52
type input "728626"
click at [833, 342] on button "Search" at bounding box center [853, 350] width 41 height 17
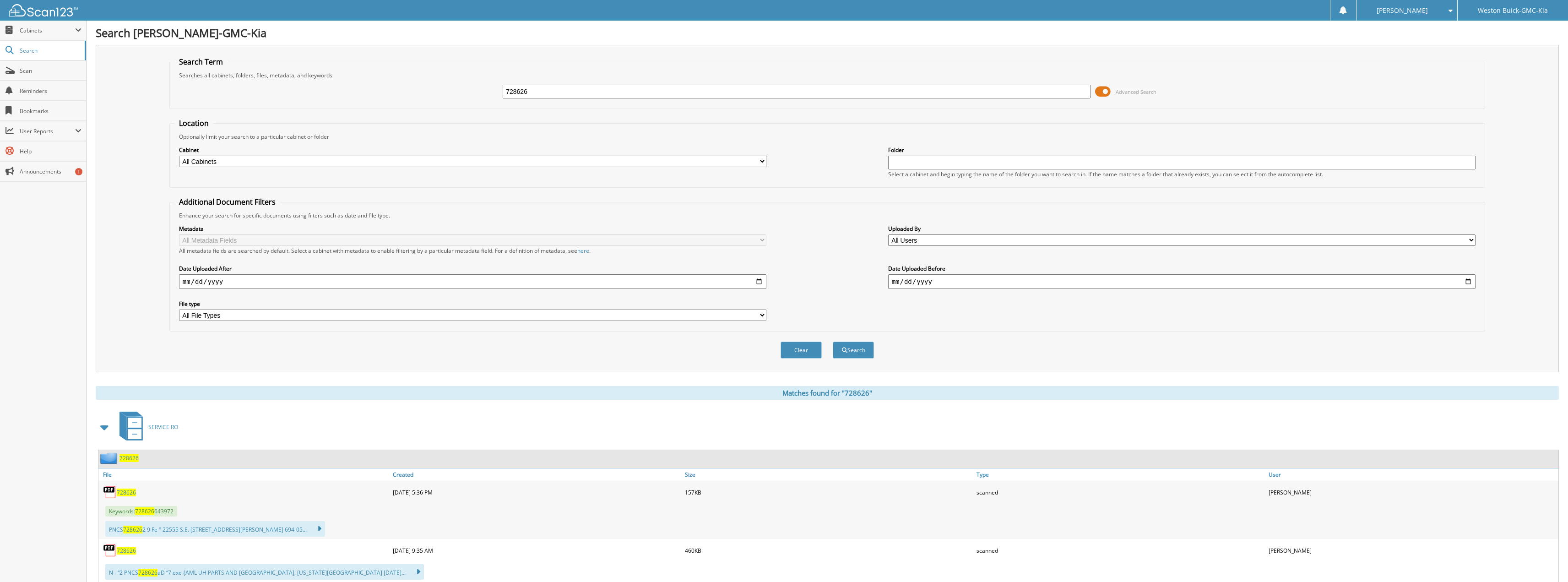
click at [133, 490] on span "728626" at bounding box center [126, 492] width 19 height 8
drag, startPoint x: 544, startPoint y: 94, endPoint x: 382, endPoint y: 53, distance: 167.1
click at [381, 54] on div "Search Term Searches all cabinets, folders, files, metadata, and keywords 72862…" at bounding box center [827, 208] width 1463 height 327
type input "123211"
click at [833, 342] on button "Search" at bounding box center [853, 350] width 41 height 17
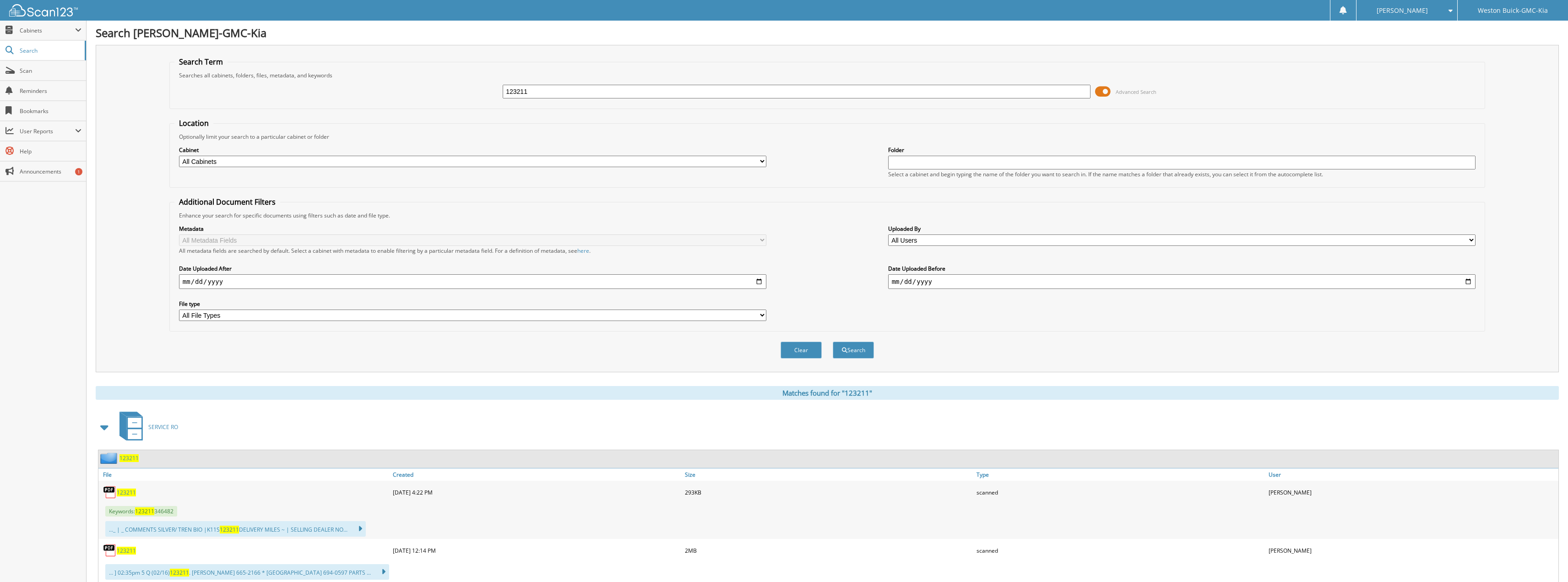
click at [128, 494] on span "123211" at bounding box center [126, 492] width 19 height 8
drag, startPoint x: 547, startPoint y: 85, endPoint x: 434, endPoint y: 57, distance: 116.4
click at [438, 58] on fieldset "Search Term Searches all cabinets, folders, files, metadata, and keywords 12321…" at bounding box center [827, 83] width 1316 height 52
type input "728653"
click at [833, 342] on button "Search" at bounding box center [853, 350] width 41 height 17
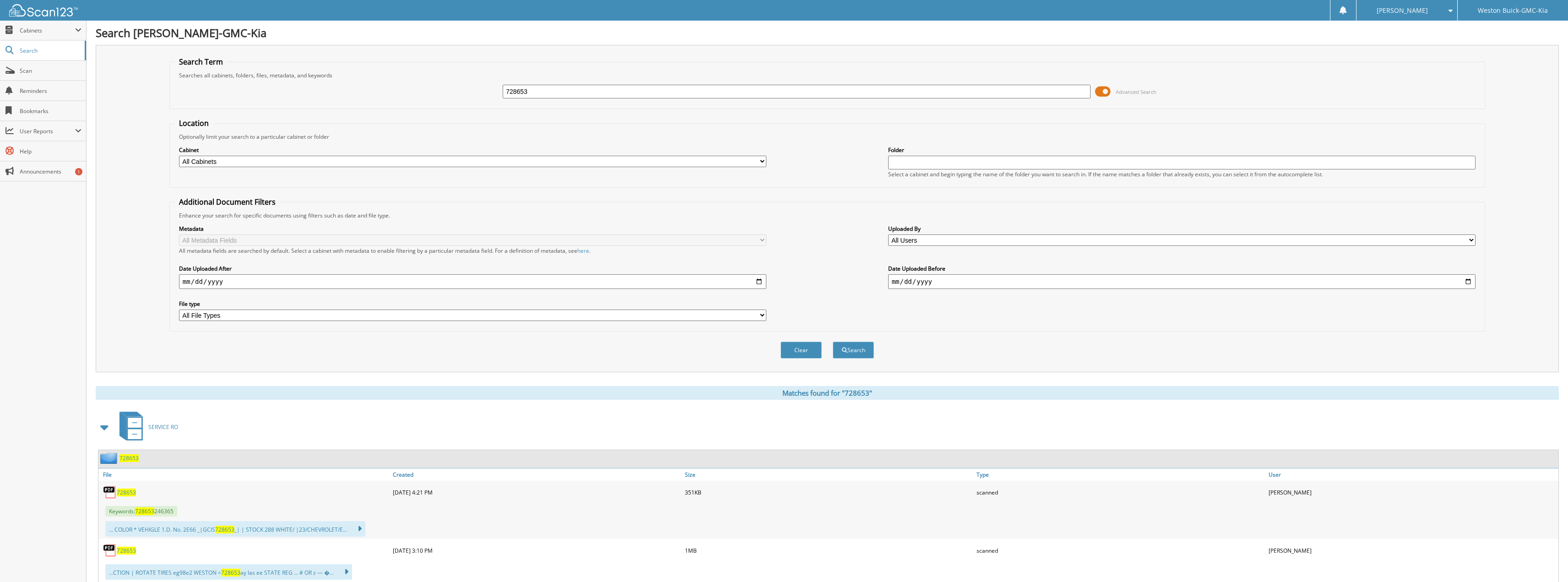
drag, startPoint x: 619, startPoint y: 93, endPoint x: 416, endPoint y: 97, distance: 203.0
click at [416, 97] on div "728653 Advanced Search" at bounding box center [827, 92] width 1306 height 24
type input "721301"
click at [833, 342] on button "Search" at bounding box center [853, 350] width 41 height 17
click at [572, 86] on input "721301" at bounding box center [797, 92] width 588 height 13
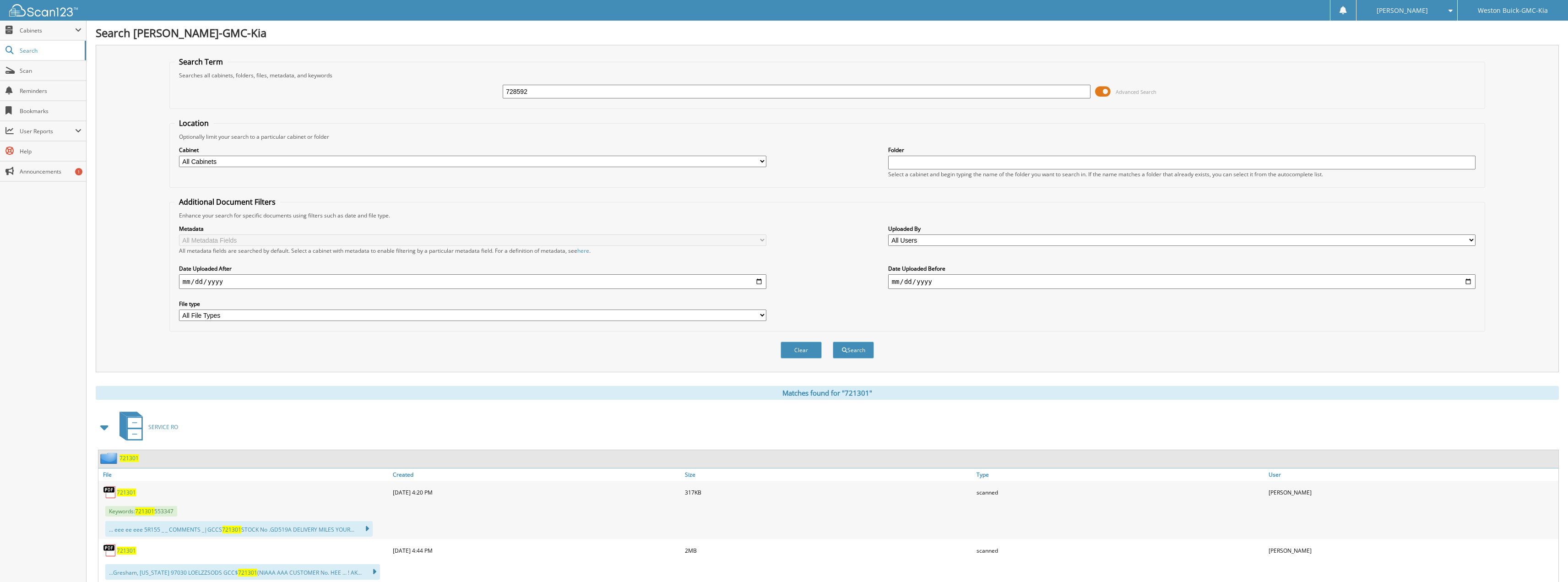
type input "728592"
click at [833, 342] on button "Search" at bounding box center [853, 350] width 41 height 17
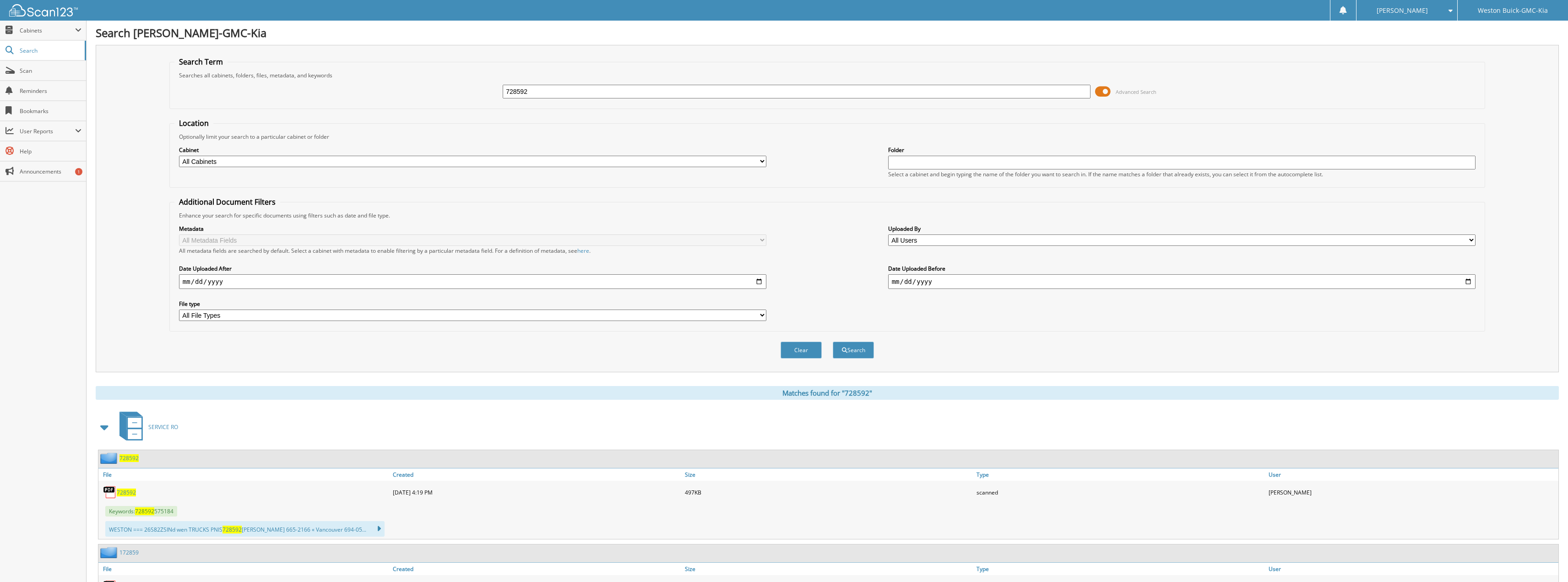
click at [553, 89] on input "728592" at bounding box center [797, 92] width 588 height 13
type input "728602"
click at [833, 342] on button "Search" at bounding box center [853, 350] width 41 height 17
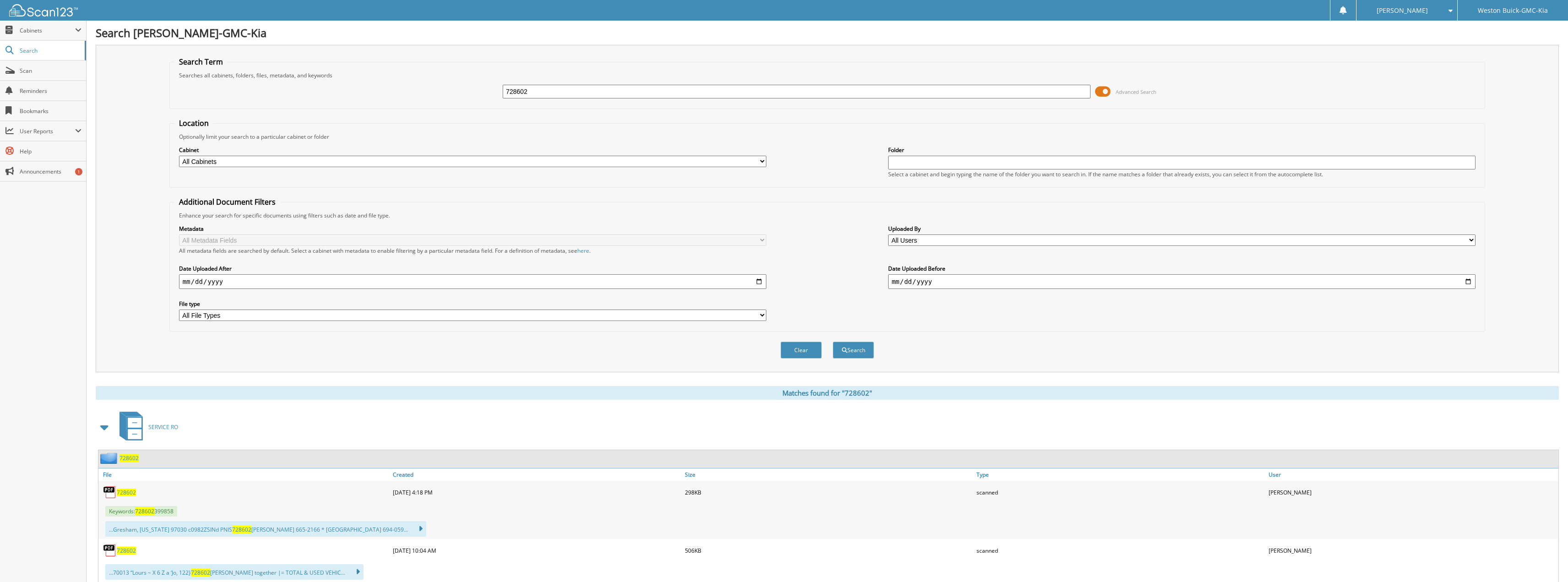
click at [132, 495] on span "728602" at bounding box center [126, 492] width 19 height 8
click at [553, 100] on div "728602 Advanced Search" at bounding box center [827, 92] width 1306 height 24
drag, startPoint x: 551, startPoint y: 94, endPoint x: 334, endPoint y: 2, distance: 235.7
click at [328, 4] on body "erika m. Settings Logout Weston Buick-GMC-Kia Close Cabinets My Company Email A…" at bounding box center [784, 304] width 1568 height 610
type input "728597"
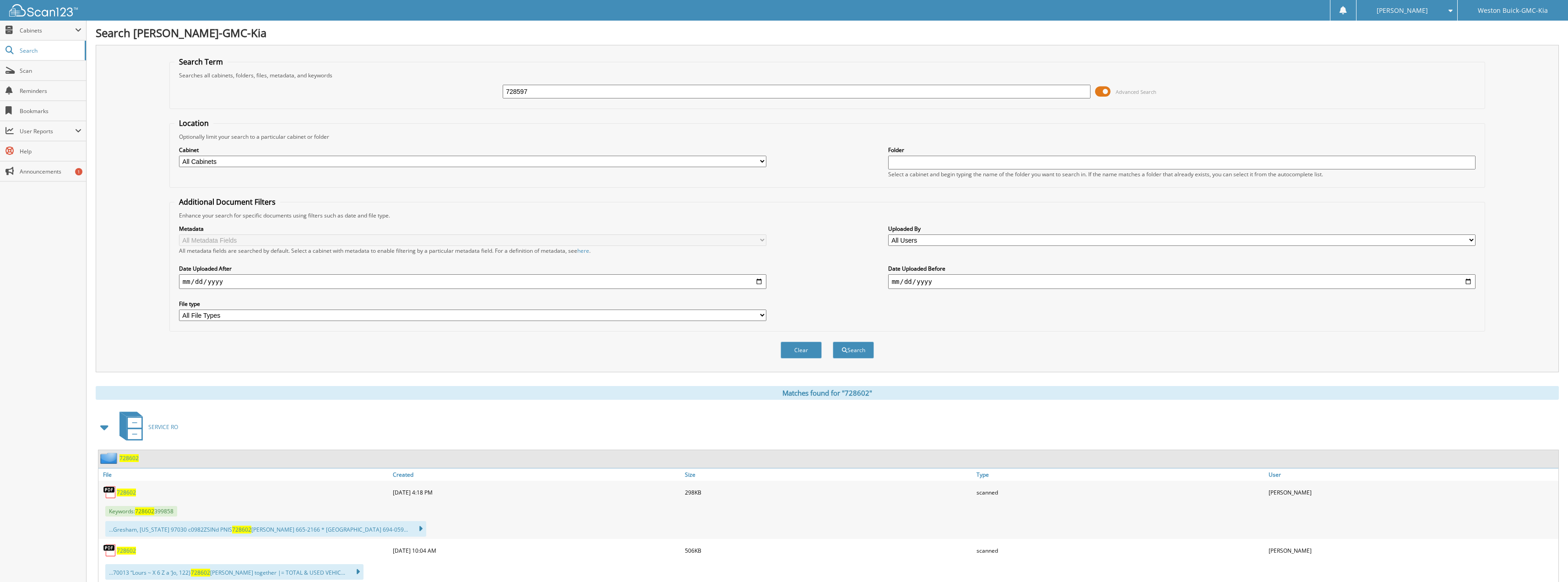
click at [833, 342] on button "Search" at bounding box center [853, 350] width 41 height 17
drag, startPoint x: 544, startPoint y: 96, endPoint x: 395, endPoint y: 77, distance: 150.2
click at [403, 80] on div "728597 Advanced Search" at bounding box center [827, 92] width 1306 height 24
type input "728609"
click at [833, 342] on button "Search" at bounding box center [853, 350] width 41 height 17
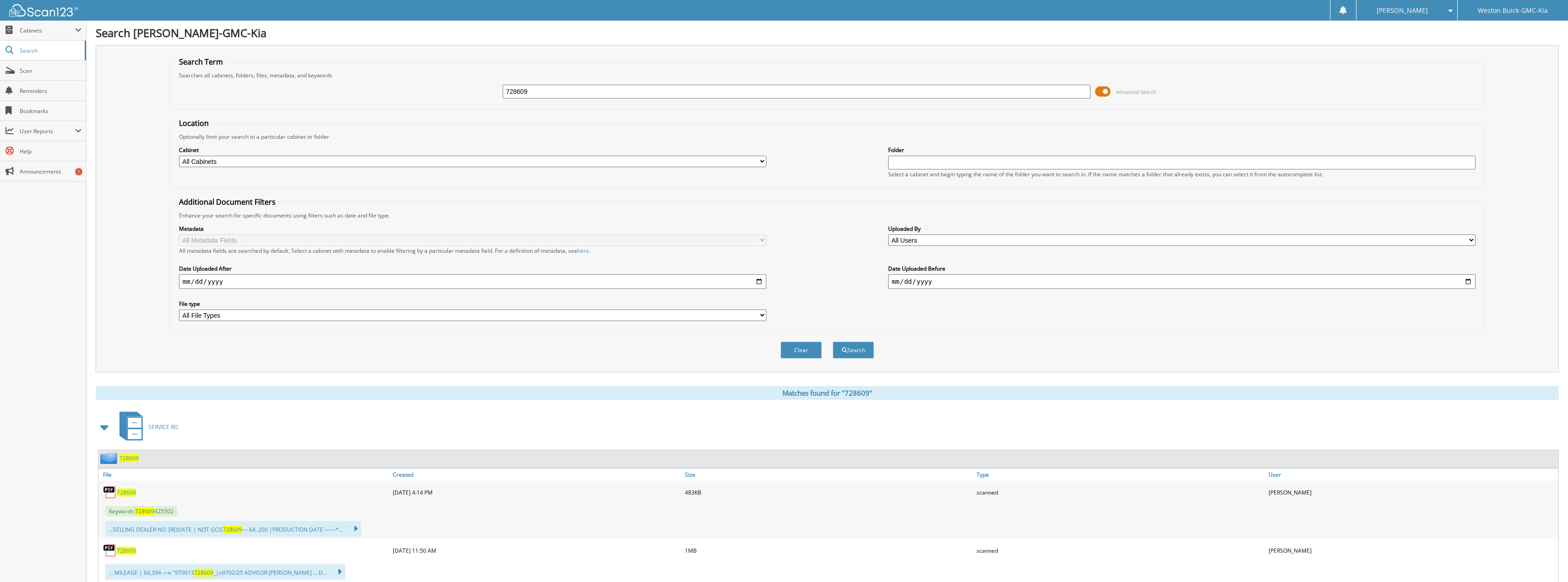
click at [125, 495] on span "728609" at bounding box center [126, 492] width 19 height 8
click at [121, 496] on span "728609" at bounding box center [126, 492] width 19 height 8
click at [583, 92] on input "728609" at bounding box center [797, 92] width 588 height 13
type input "728564"
click at [833, 342] on button "Search" at bounding box center [853, 350] width 41 height 17
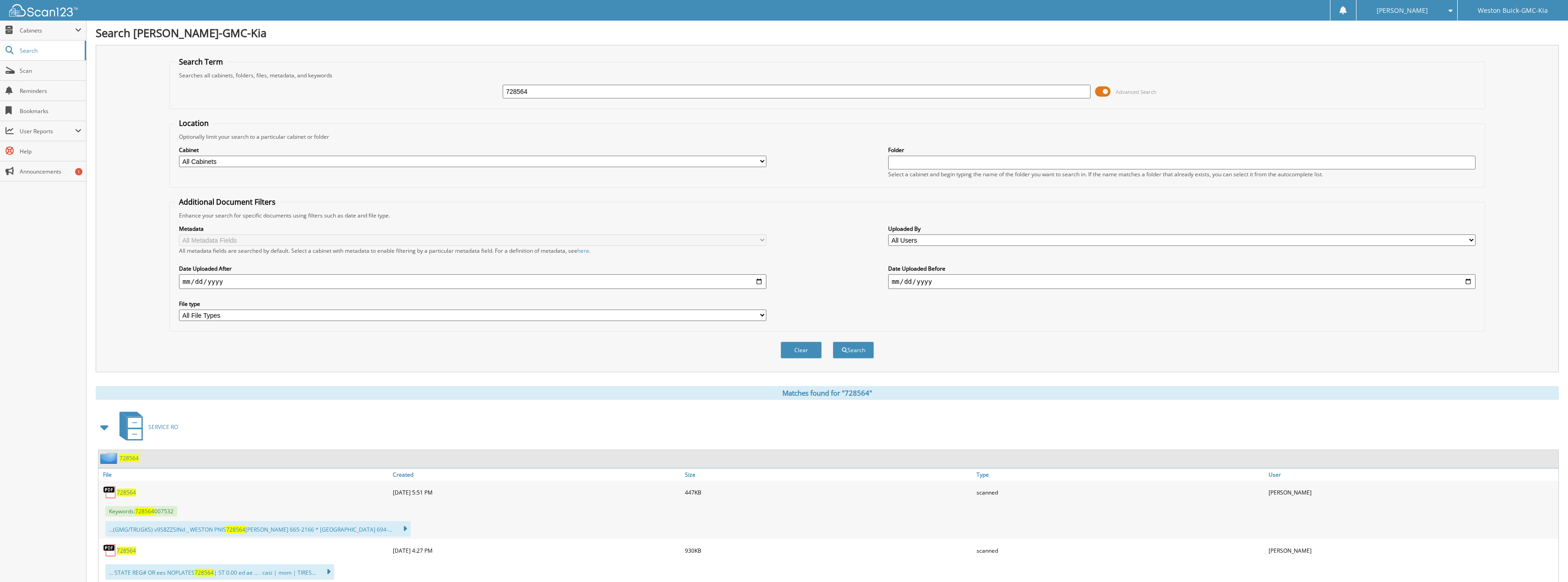
click at [128, 494] on span "728564" at bounding box center [126, 492] width 19 height 8
click at [691, 85] on input "728564" at bounding box center [797, 92] width 588 height 13
type input "728563"
click at [833, 342] on button "Search" at bounding box center [853, 350] width 41 height 17
click at [129, 494] on span "728563" at bounding box center [126, 492] width 19 height 8
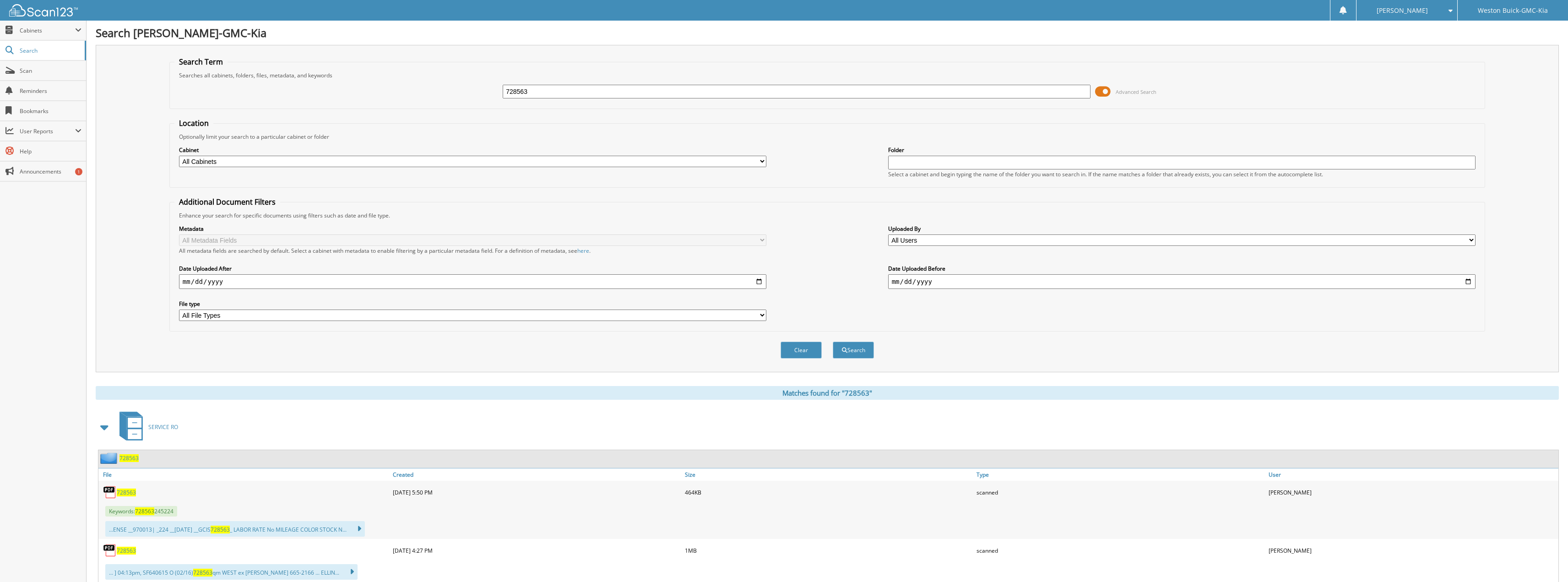
click at [543, 89] on input "728563" at bounding box center [797, 92] width 588 height 13
type input "728573"
click at [833, 342] on button "Search" at bounding box center [853, 350] width 41 height 17
click at [121, 493] on span "728573" at bounding box center [126, 492] width 19 height 8
click at [553, 87] on input "728573" at bounding box center [797, 92] width 588 height 13
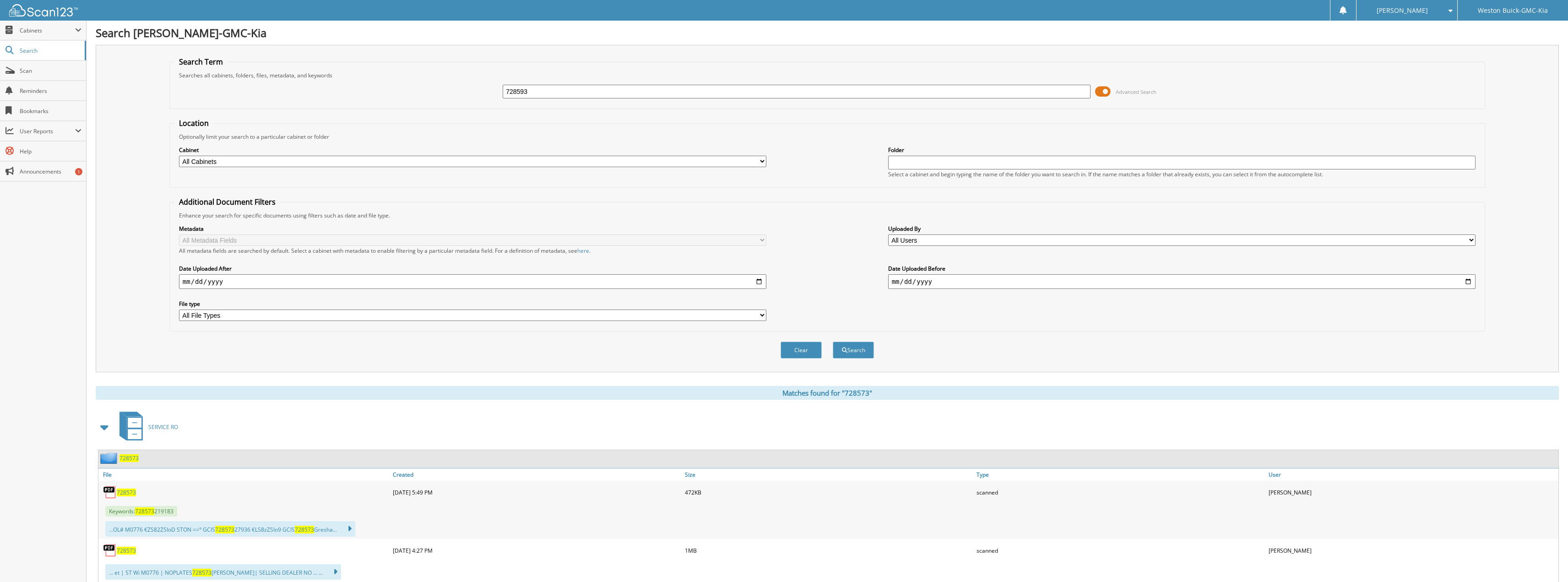
type input "728593"
click at [833, 342] on button "Search" at bounding box center [853, 350] width 41 height 17
click at [128, 492] on span "728593" at bounding box center [126, 492] width 19 height 8
click at [547, 91] on input "728593" at bounding box center [797, 92] width 588 height 13
type input "7"
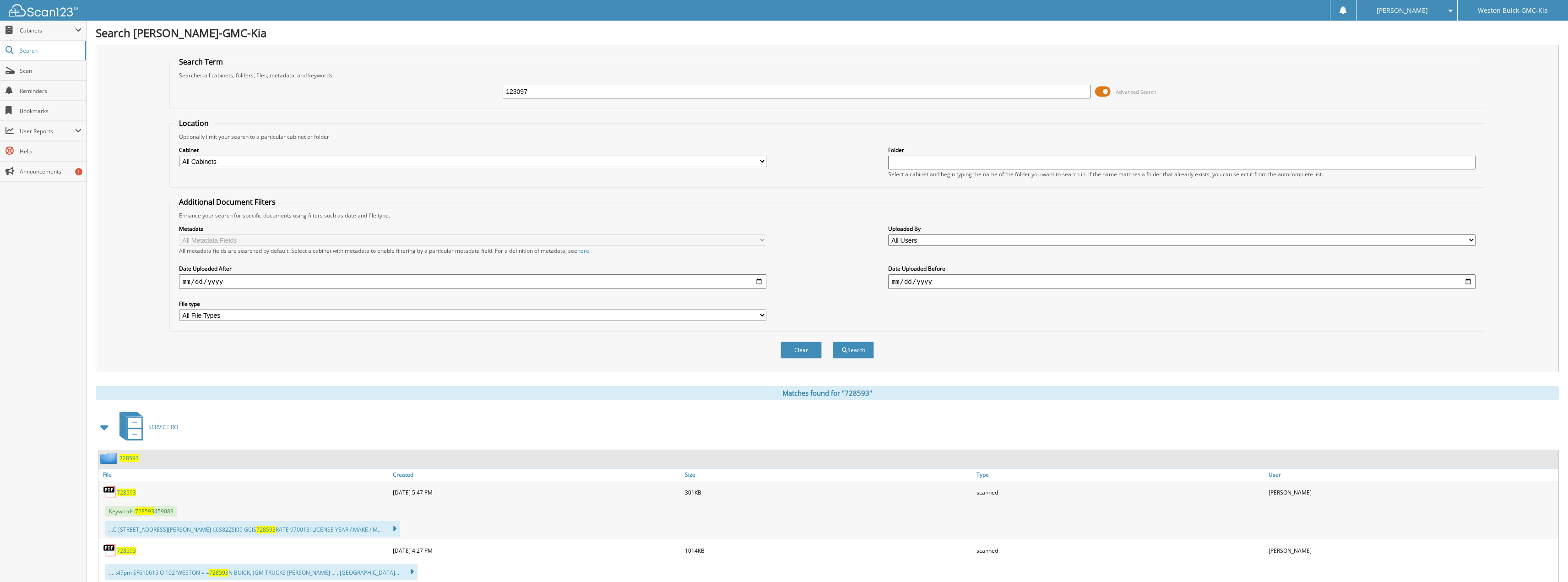
type input "123097"
click at [833, 342] on button "Search" at bounding box center [853, 350] width 41 height 17
click at [133, 492] on span "123097" at bounding box center [126, 492] width 19 height 8
drag, startPoint x: 595, startPoint y: 85, endPoint x: 354, endPoint y: 67, distance: 241.7
click at [355, 67] on fieldset "Search Term Searches all cabinets, folders, files, metadata, and keywords 12309…" at bounding box center [827, 83] width 1316 height 52
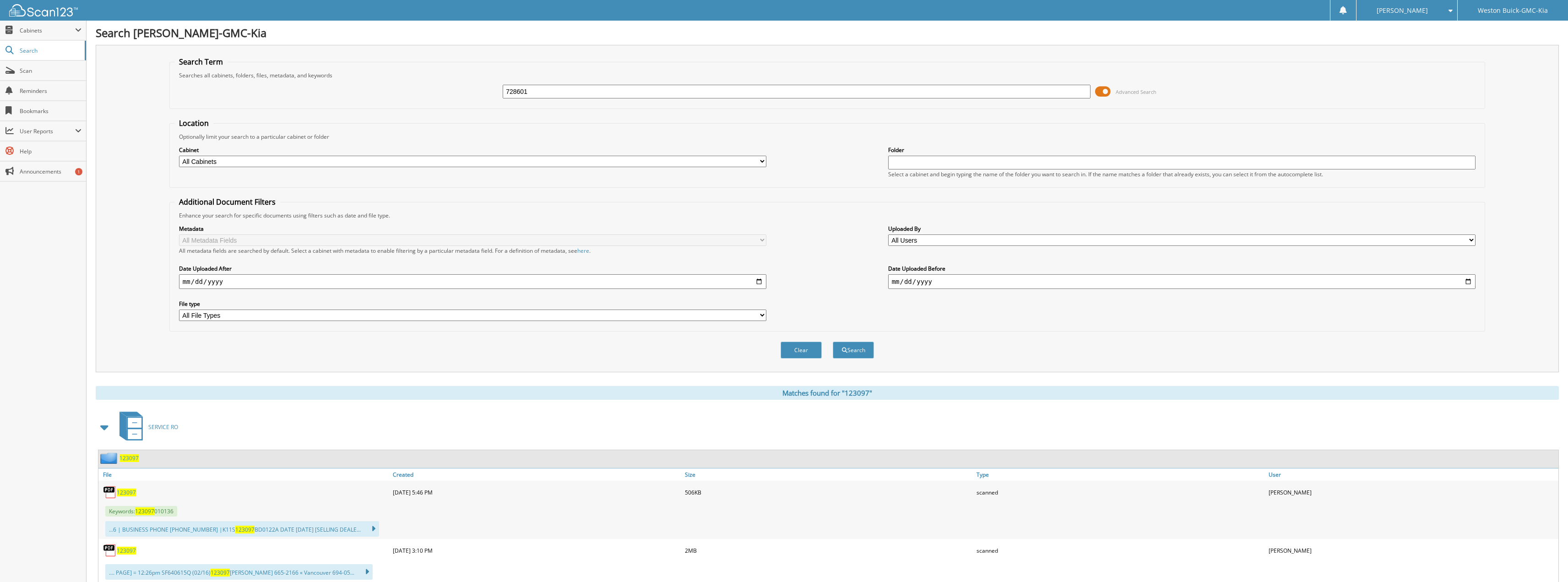
type input "728601"
click at [833, 342] on button "Search" at bounding box center [853, 350] width 41 height 17
click at [132, 493] on span "728601" at bounding box center [126, 492] width 19 height 8
drag, startPoint x: 567, startPoint y: 90, endPoint x: 342, endPoint y: 34, distance: 231.9
click at [365, 39] on div "Search Weston Buick-GMC-Kia Search Term Searches all cabinets, folders, files, …" at bounding box center [827, 304] width 1481 height 610
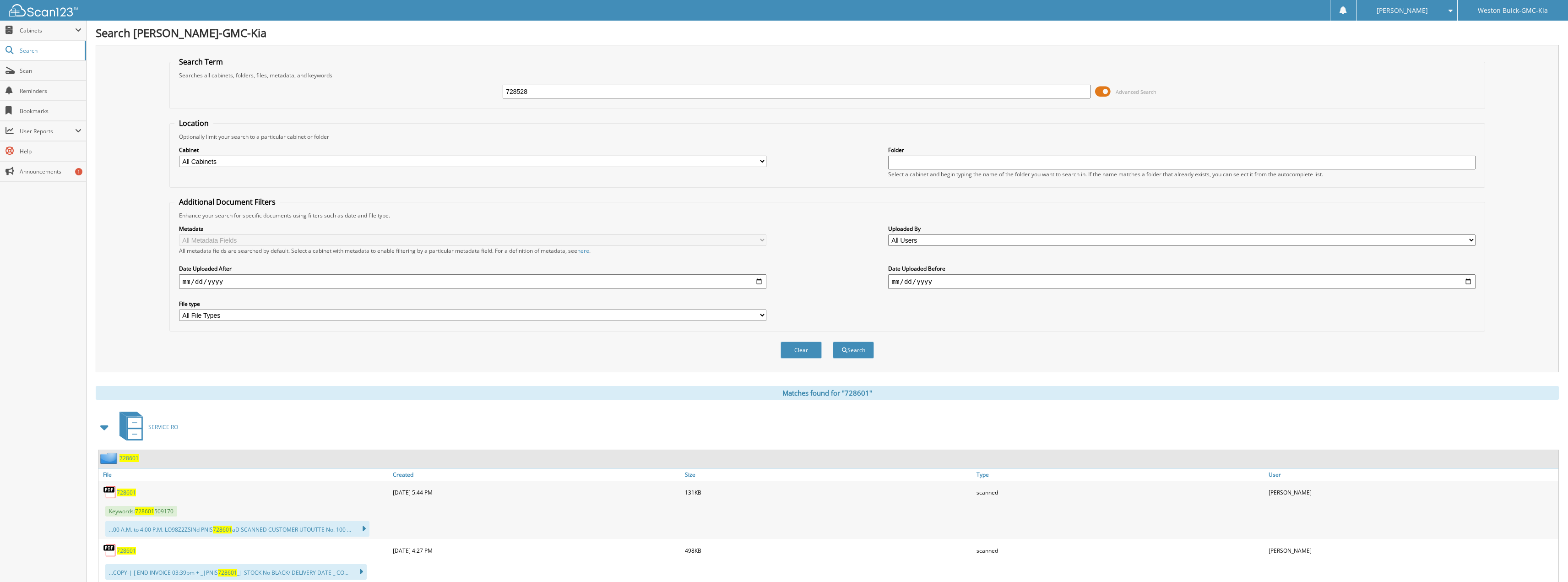
type input "728528"
click at [833, 342] on button "Search" at bounding box center [853, 350] width 41 height 17
click at [118, 492] on span "728528" at bounding box center [126, 492] width 19 height 8
click at [540, 97] on input "728528" at bounding box center [797, 92] width 588 height 13
type input "728559"
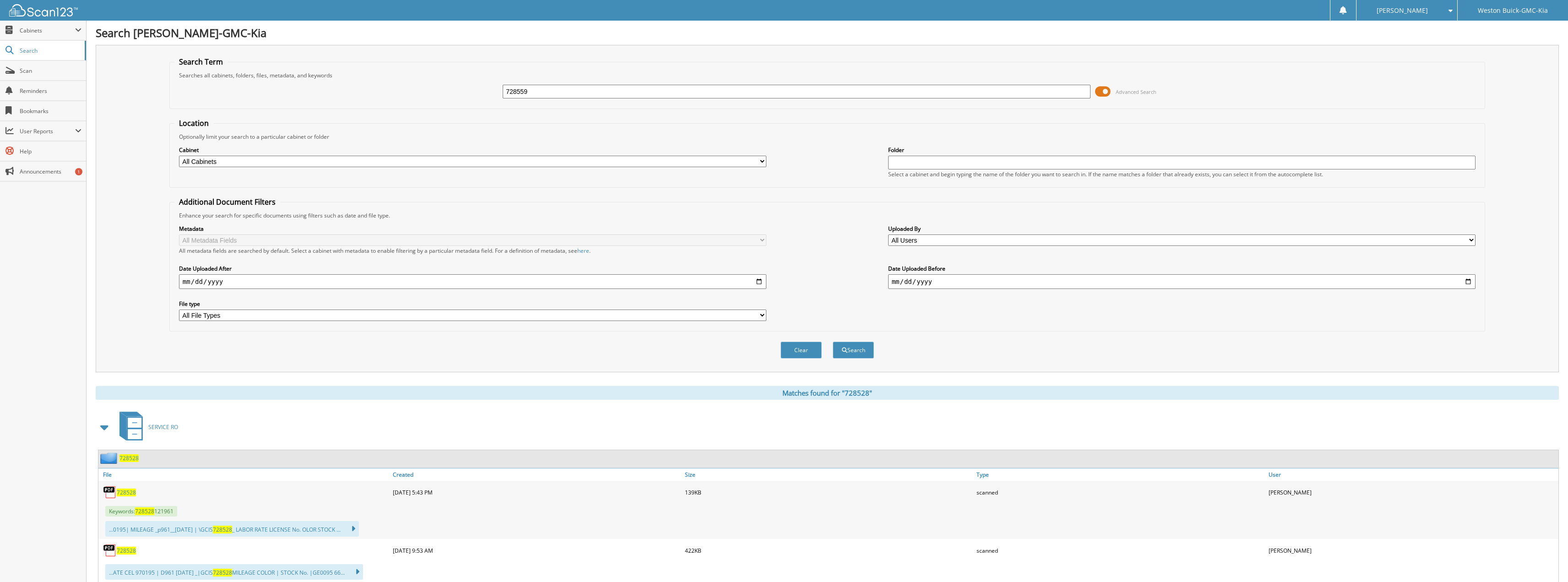
click at [833, 342] on button "Search" at bounding box center [853, 350] width 41 height 17
click at [550, 92] on input "728559" at bounding box center [797, 92] width 588 height 13
type input "728527"
click at [833, 342] on button "Search" at bounding box center [853, 350] width 41 height 17
click at [128, 494] on span "728527" at bounding box center [126, 492] width 19 height 8
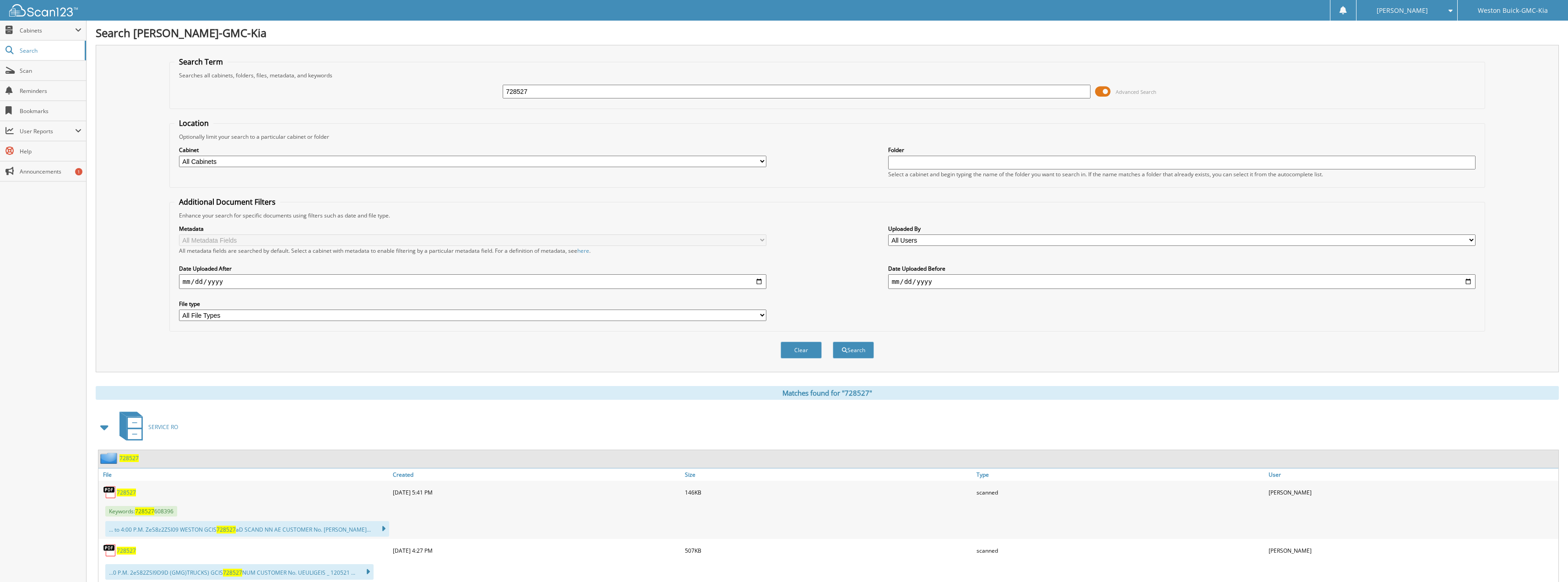
drag, startPoint x: 536, startPoint y: 98, endPoint x: 345, endPoint y: 42, distance: 199.0
click at [370, 45] on div "Search Term Searches all cabinets, folders, files, metadata, and keywords 72852…" at bounding box center [827, 208] width 1463 height 327
type input "122840"
click at [833, 342] on button "Search" at bounding box center [853, 350] width 41 height 17
click at [123, 498] on div "122840" at bounding box center [245, 492] width 292 height 18
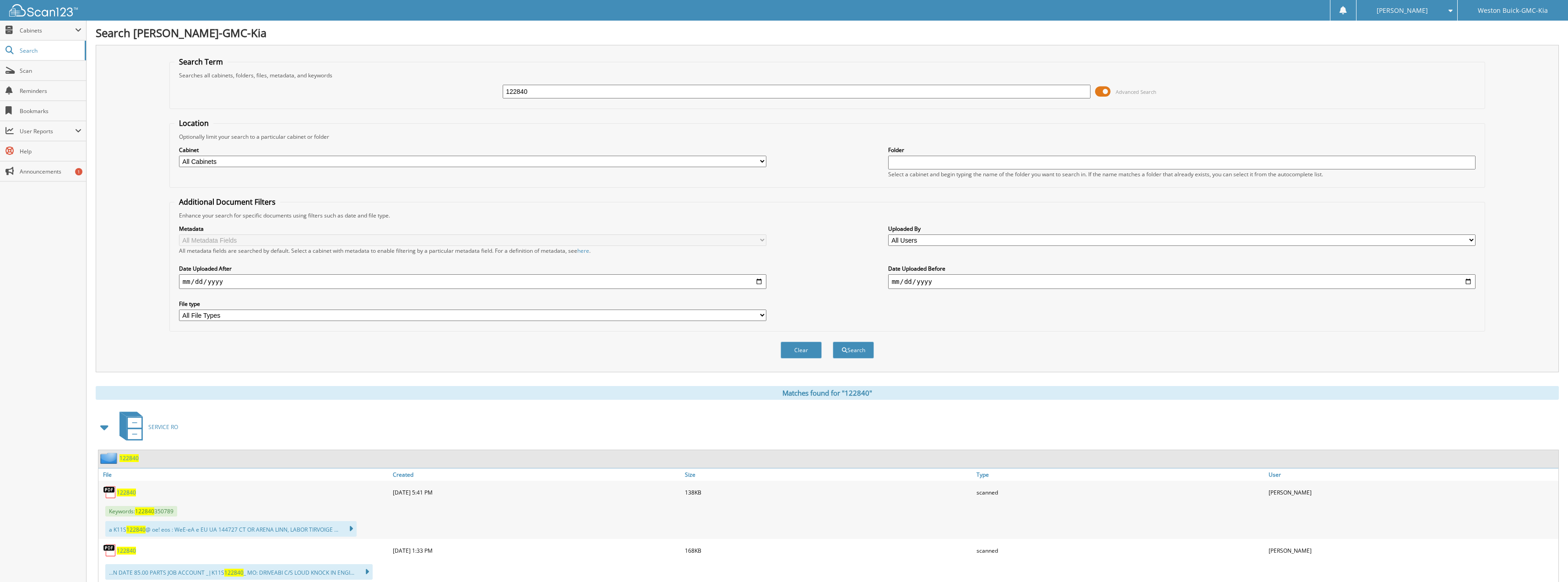
click at [128, 496] on span "122840" at bounding box center [126, 492] width 19 height 8
drag, startPoint x: 551, startPoint y: 98, endPoint x: 457, endPoint y: 94, distance: 94.1
click at [446, 86] on div "122840 Advanced Search" at bounding box center [827, 92] width 1306 height 24
type input "728533"
click at [833, 342] on button "Search" at bounding box center [853, 350] width 41 height 17
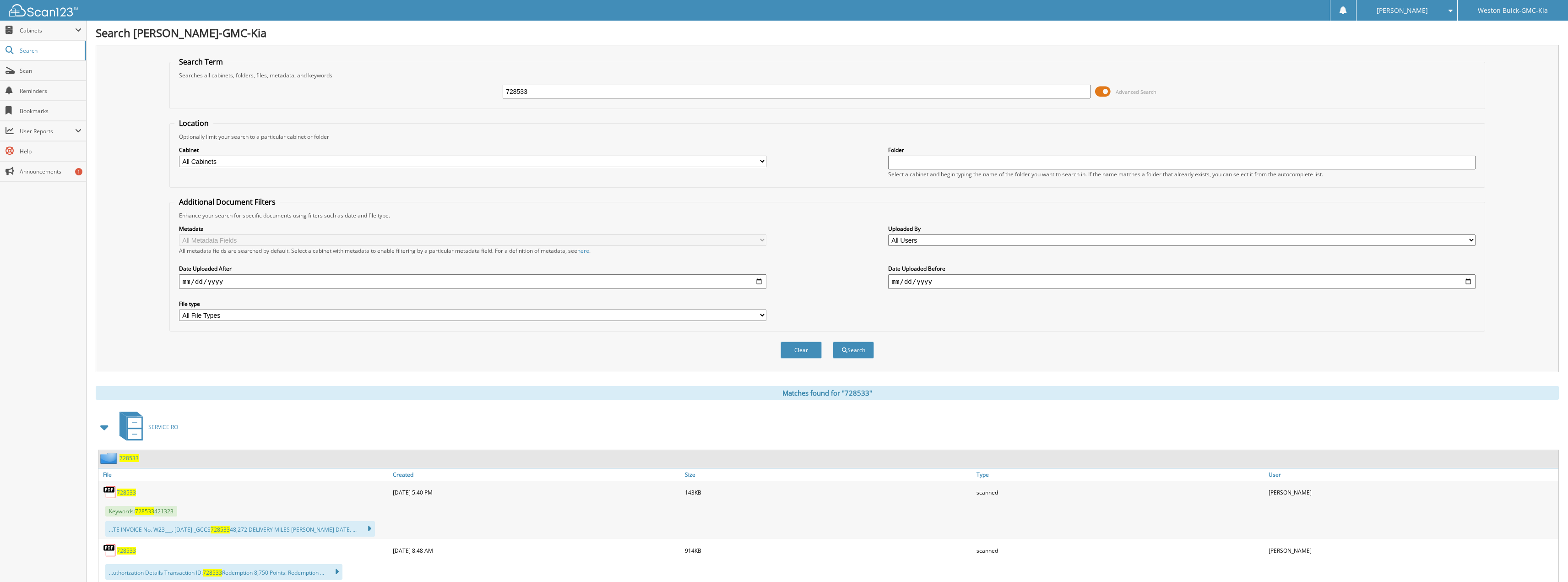
click at [127, 494] on span "728533" at bounding box center [126, 492] width 19 height 8
drag, startPoint x: 538, startPoint y: 90, endPoint x: 411, endPoint y: 70, distance: 128.6
click at [413, 70] on fieldset "Search Term Searches all cabinets, folders, files, metadata, and keywords 72853…" at bounding box center [827, 83] width 1316 height 52
type input "311934"
click at [833, 342] on button "Search" at bounding box center [853, 350] width 41 height 17
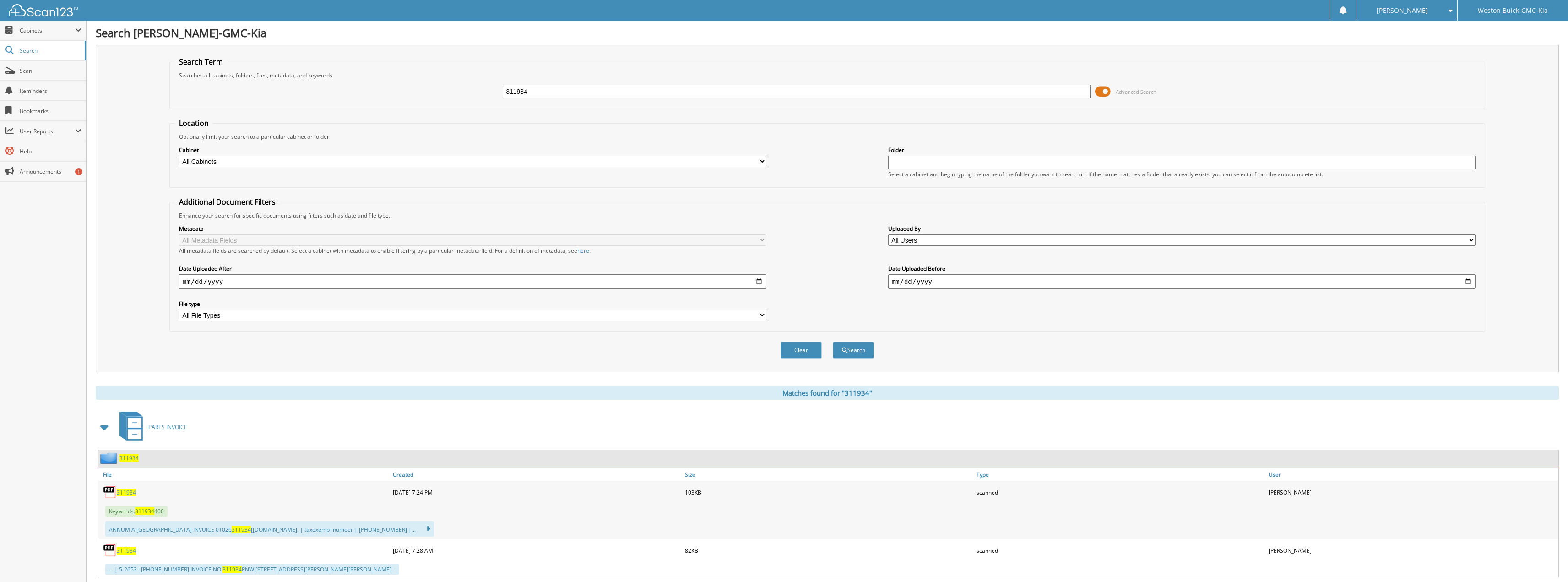
click at [123, 491] on span "311934" at bounding box center [126, 492] width 19 height 8
click at [545, 95] on input "311934" at bounding box center [797, 92] width 588 height 13
type input "311903"
click at [833, 342] on button "Search" at bounding box center [853, 350] width 41 height 17
click at [122, 492] on span "311903" at bounding box center [126, 492] width 19 height 8
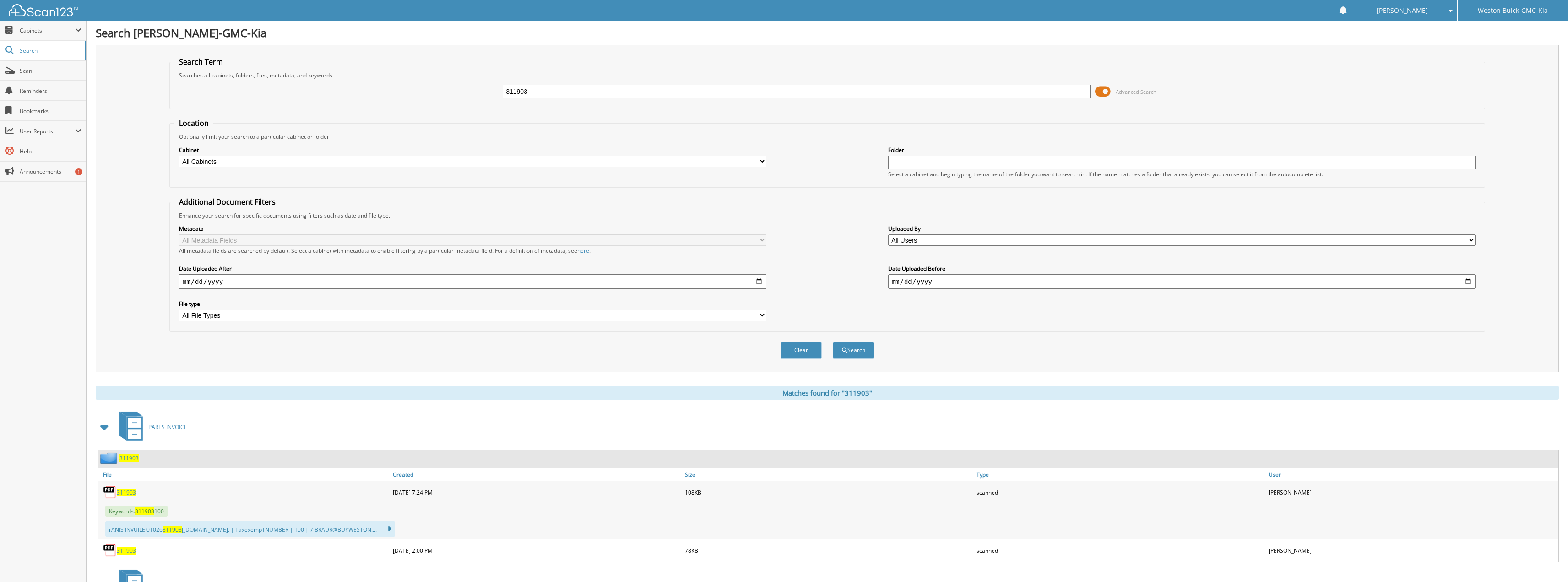
drag, startPoint x: 577, startPoint y: 91, endPoint x: 458, endPoint y: 92, distance: 119.0
click at [473, 92] on div "311903 Advanced Search" at bounding box center [827, 92] width 1306 height 24
type input "311913"
click at [833, 342] on button "Search" at bounding box center [853, 350] width 41 height 17
drag, startPoint x: 539, startPoint y: 90, endPoint x: 506, endPoint y: 91, distance: 33.0
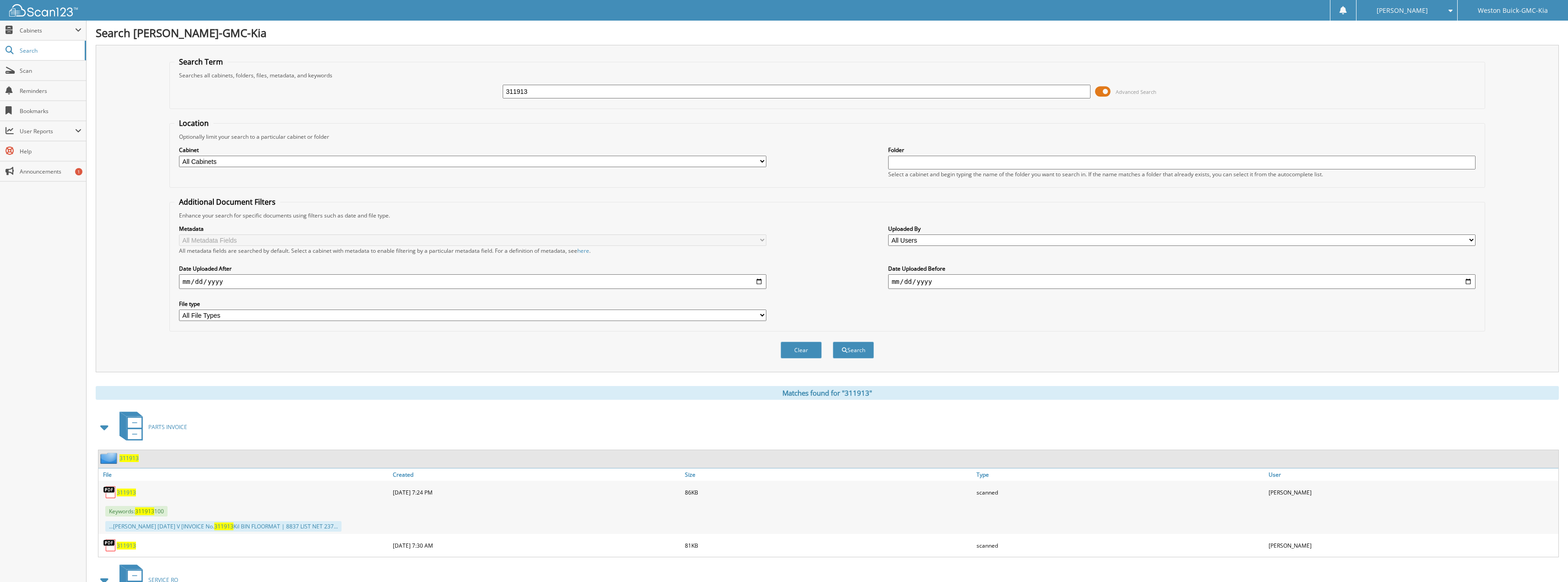
click at [506, 91] on input "311913" at bounding box center [797, 92] width 588 height 13
type input "317746"
click at [833, 342] on button "Search" at bounding box center [853, 350] width 41 height 17
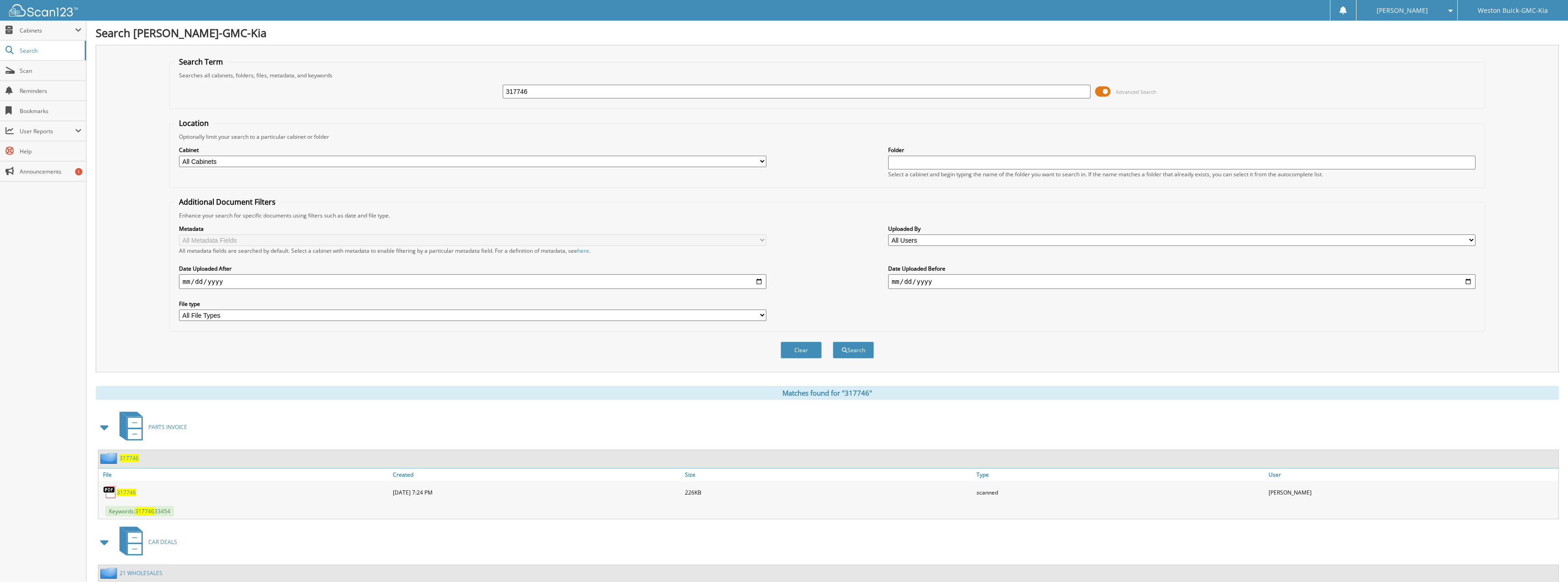
click at [123, 495] on span "317746" at bounding box center [126, 492] width 19 height 8
drag, startPoint x: 586, startPoint y: 98, endPoint x: 432, endPoint y: 67, distance: 157.1
click at [430, 66] on fieldset "Search Term Searches all cabinets, folders, files, metadata, and keywords 31774…" at bounding box center [827, 83] width 1316 height 52
type input "317696"
click at [833, 342] on button "Search" at bounding box center [853, 350] width 41 height 17
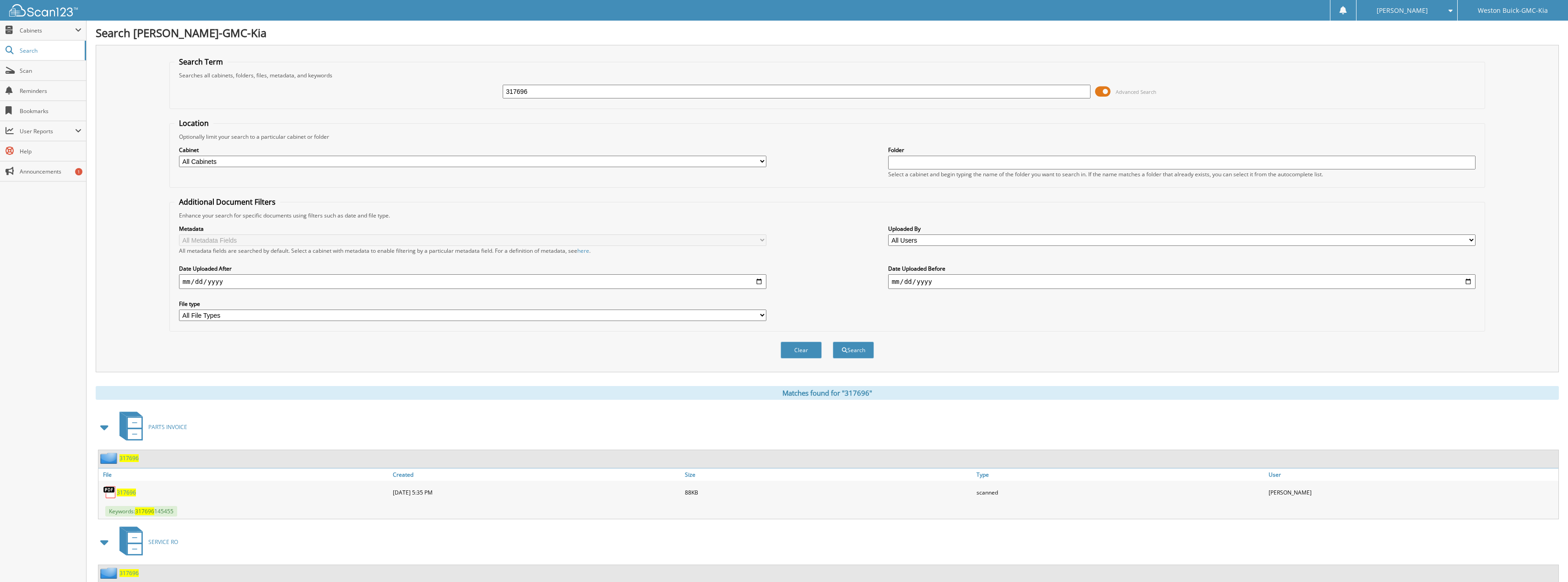
click at [133, 491] on span "317696" at bounding box center [126, 492] width 19 height 8
drag, startPoint x: 604, startPoint y: 85, endPoint x: 429, endPoint y: 61, distance: 176.6
click at [440, 60] on fieldset "Search Term Searches all cabinets, folders, files, metadata, and keywords 31769…" at bounding box center [827, 83] width 1316 height 52
type input "311900"
click at [833, 342] on button "Search" at bounding box center [853, 350] width 41 height 17
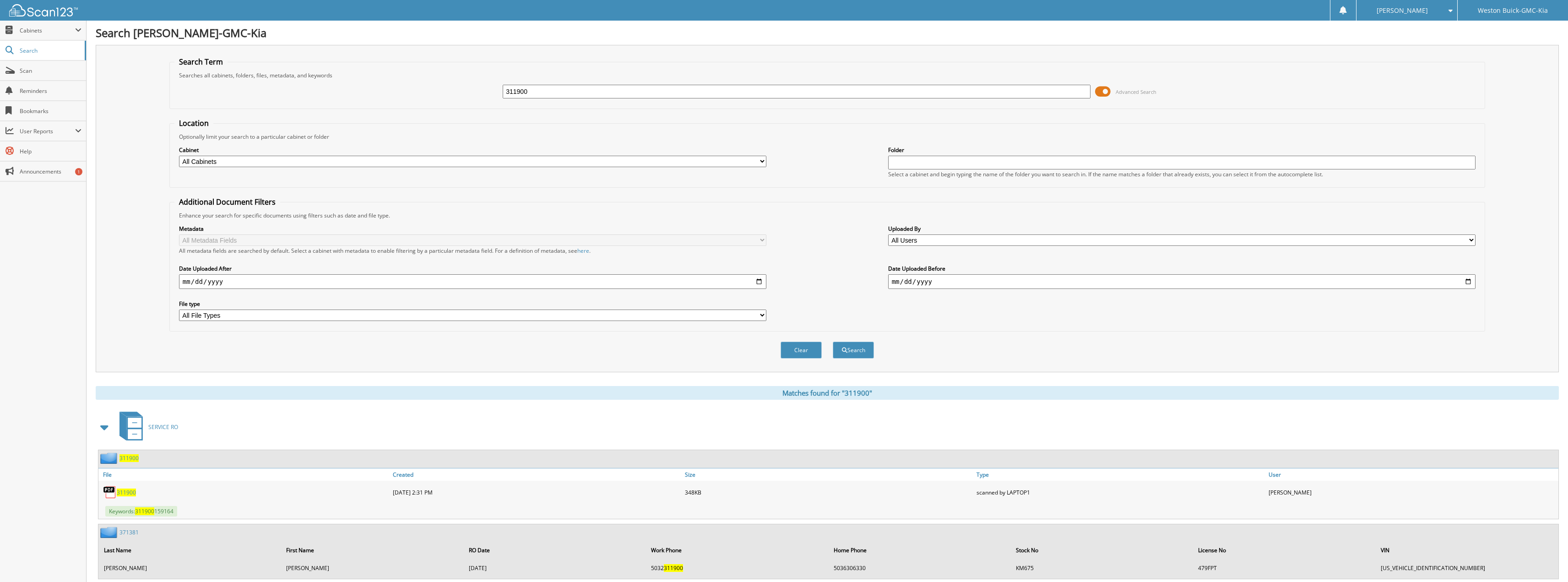
drag, startPoint x: 557, startPoint y: 94, endPoint x: 364, endPoint y: 79, distance: 193.6
click at [376, 81] on div "311900 Advanced Search" at bounding box center [827, 92] width 1306 height 24
type input "317403"
click at [833, 342] on button "Search" at bounding box center [853, 350] width 41 height 17
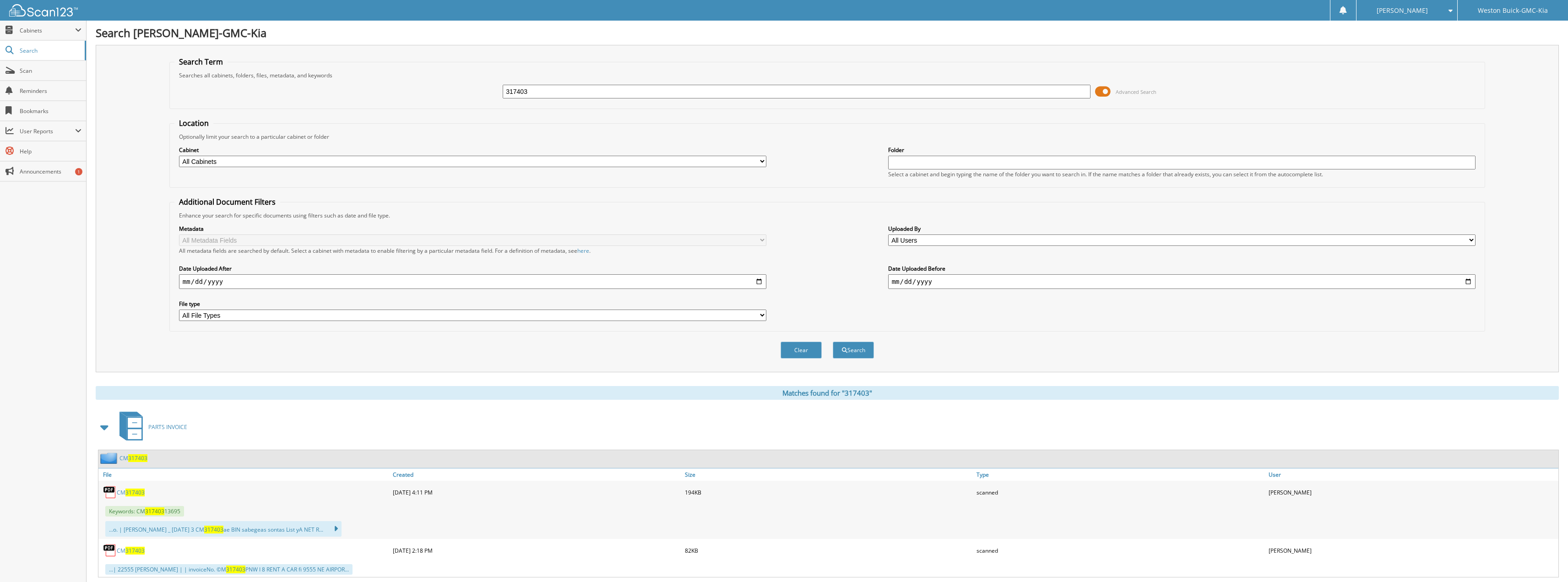
click at [554, 93] on input "317403" at bounding box center [797, 92] width 588 height 13
type input "311886"
click at [833, 342] on button "Search" at bounding box center [853, 350] width 41 height 17
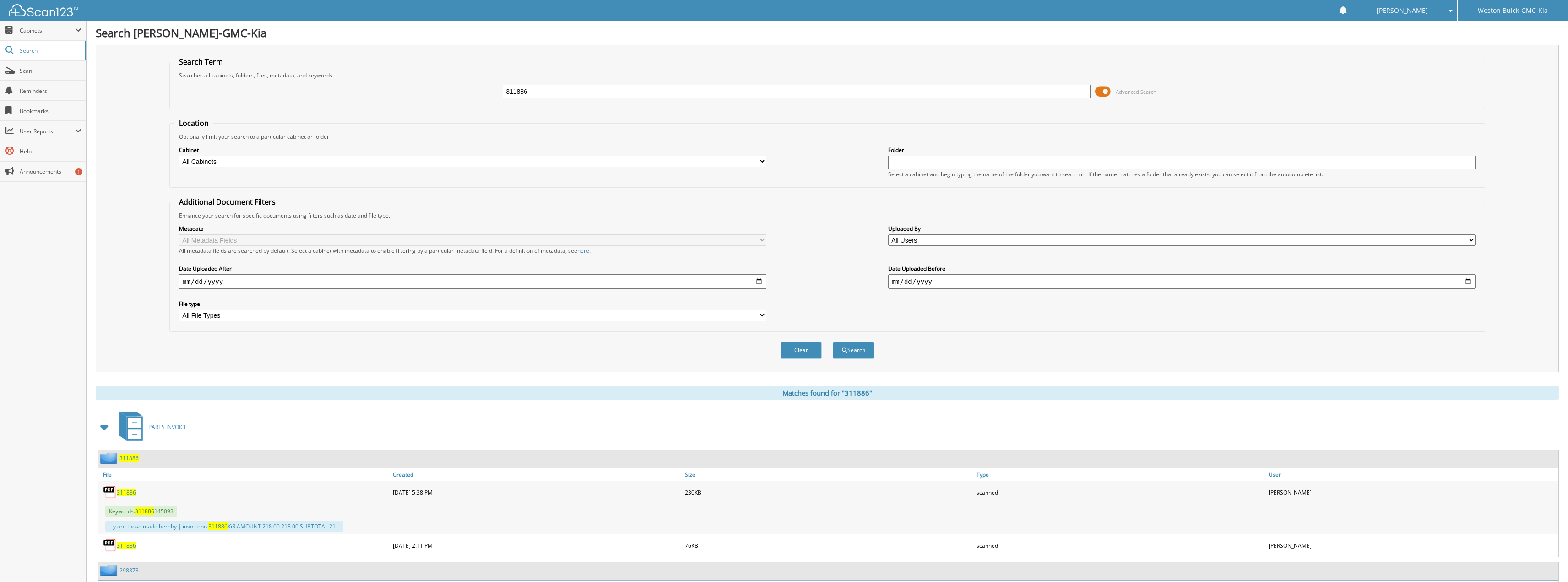
click at [128, 496] on span "311886" at bounding box center [126, 492] width 19 height 8
click at [15, 77] on link "Scan" at bounding box center [43, 71] width 86 height 20
